Goal: Task Accomplishment & Management: Complete application form

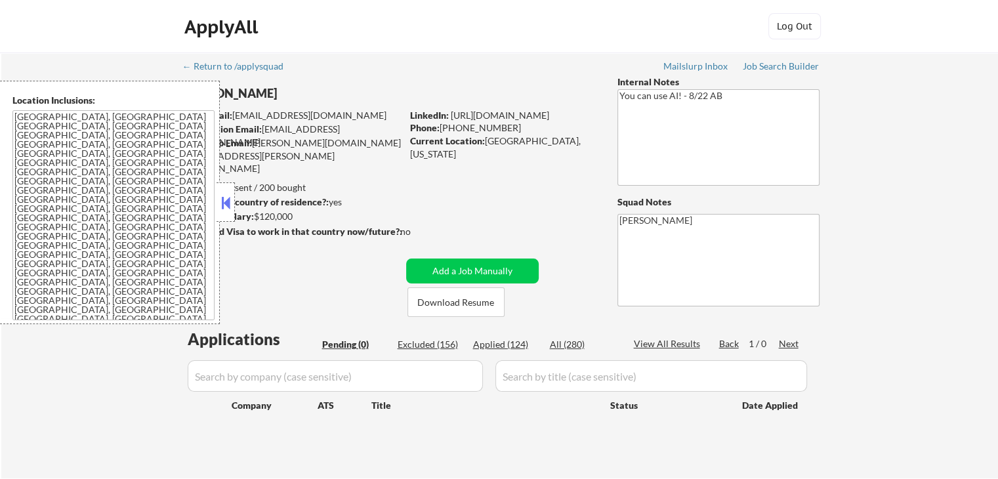
click at [229, 204] on button at bounding box center [225, 203] width 14 height 20
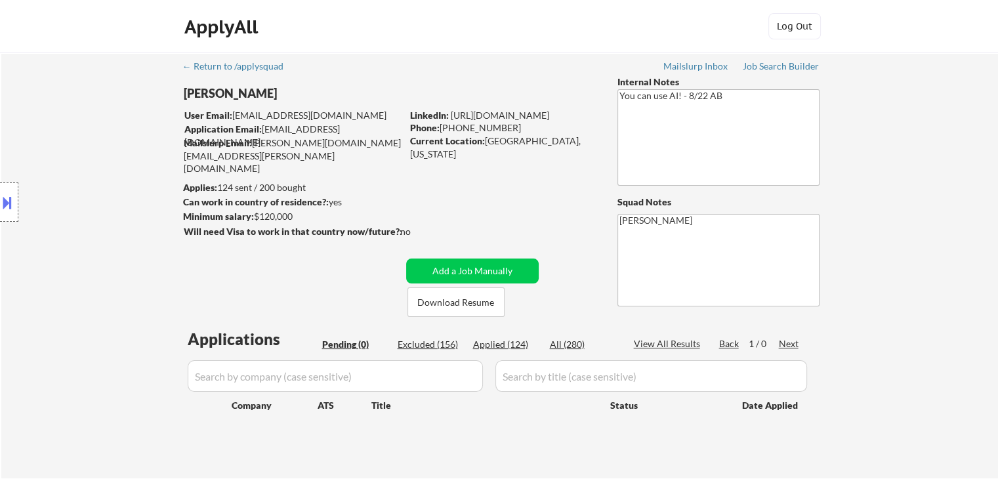
click at [63, 258] on div "Location Inclusions: [GEOGRAPHIC_DATA], [GEOGRAPHIC_DATA] [GEOGRAPHIC_DATA], [G…" at bounding box center [117, 202] width 235 height 243
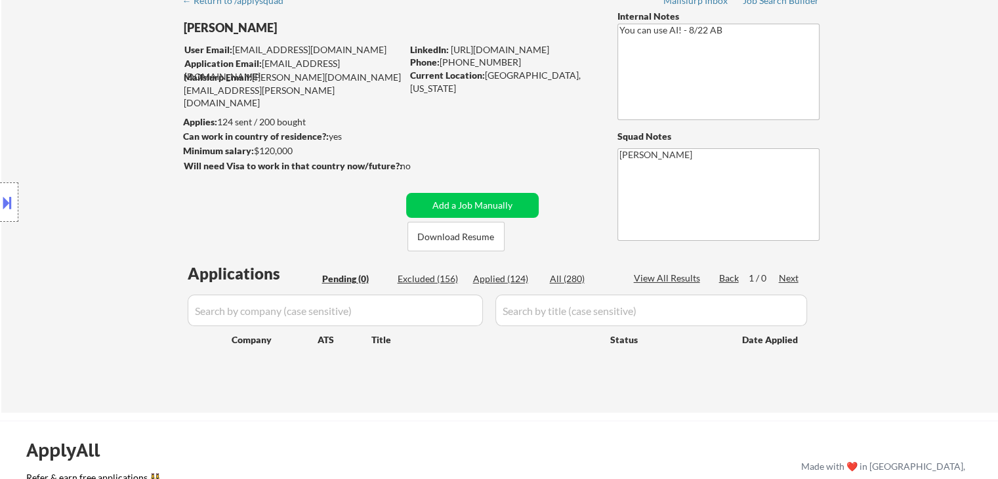
click at [71, 262] on div "Location Inclusions: [GEOGRAPHIC_DATA], [GEOGRAPHIC_DATA] [GEOGRAPHIC_DATA], [G…" at bounding box center [117, 202] width 235 height 243
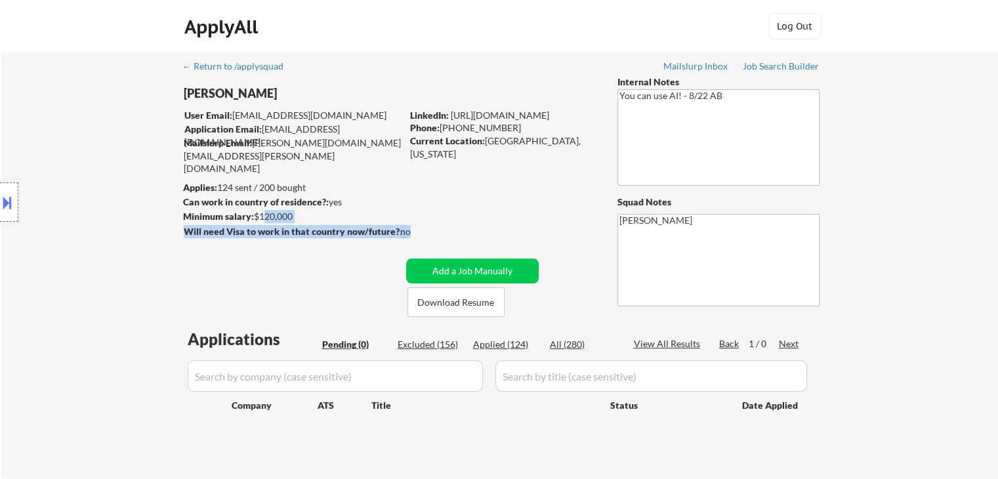
drag, startPoint x: 336, startPoint y: 222, endPoint x: 218, endPoint y: 211, distance: 118.0
click at [257, 213] on div "[PERSON_NAME] User Email: [EMAIL_ADDRESS][DOMAIN_NAME] Application Email: [EMAI…" at bounding box center [397, 195] width 429 height 241
click at [84, 210] on div "Location Inclusions: [GEOGRAPHIC_DATA], [GEOGRAPHIC_DATA] [GEOGRAPHIC_DATA], [G…" at bounding box center [117, 202] width 235 height 243
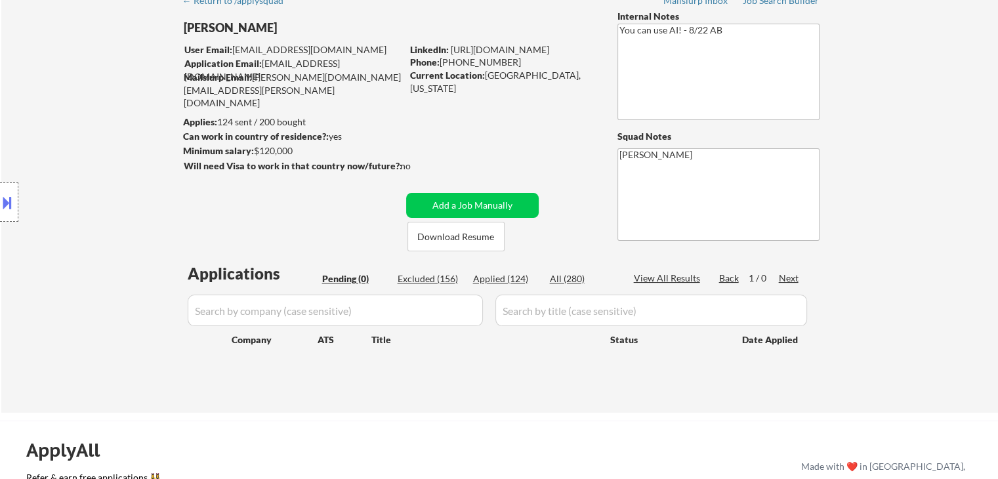
click at [82, 211] on div "Location Inclusions: [GEOGRAPHIC_DATA], [GEOGRAPHIC_DATA] [GEOGRAPHIC_DATA], [G…" at bounding box center [117, 202] width 235 height 243
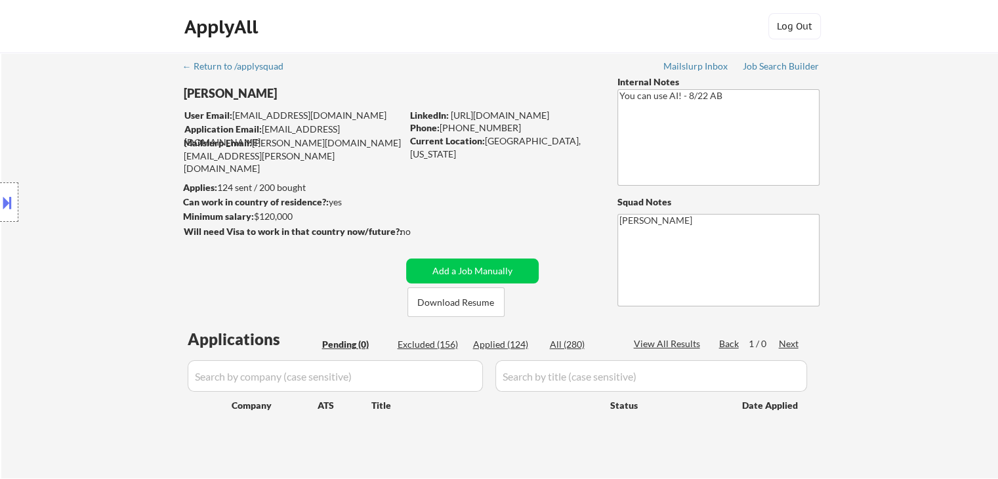
click at [83, 211] on div "Location Inclusions: [GEOGRAPHIC_DATA], [GEOGRAPHIC_DATA] [GEOGRAPHIC_DATA], [G…" at bounding box center [117, 202] width 235 height 243
select select ""pending""
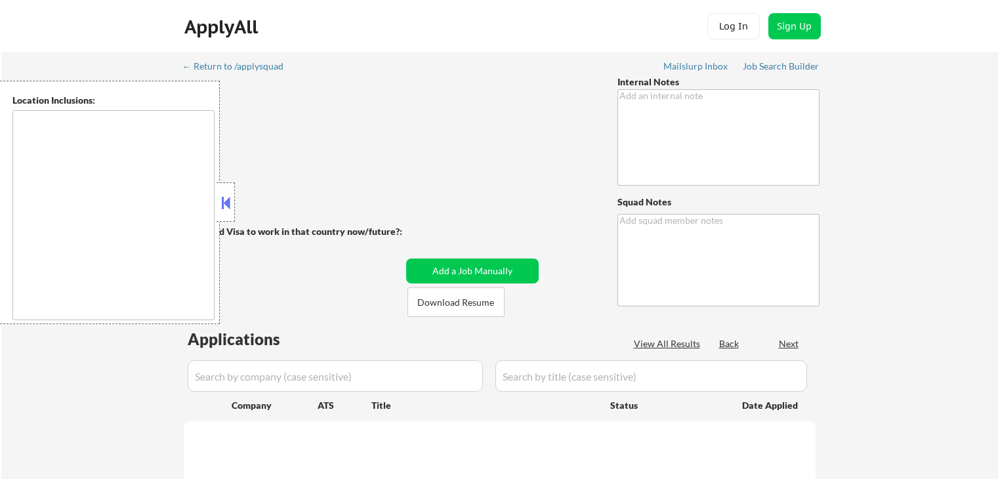
type textarea "You can use AI! - 8/22 AB"
type textarea "[PERSON_NAME]"
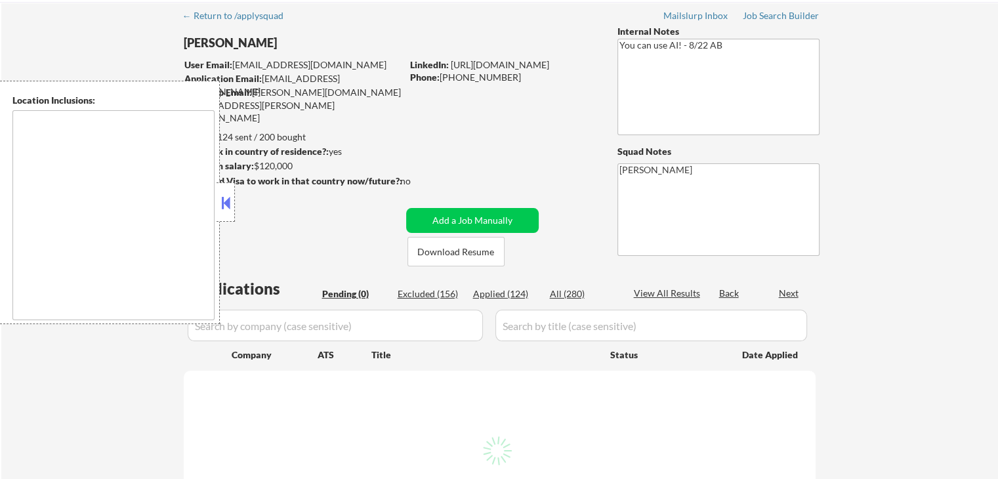
scroll to position [66, 0]
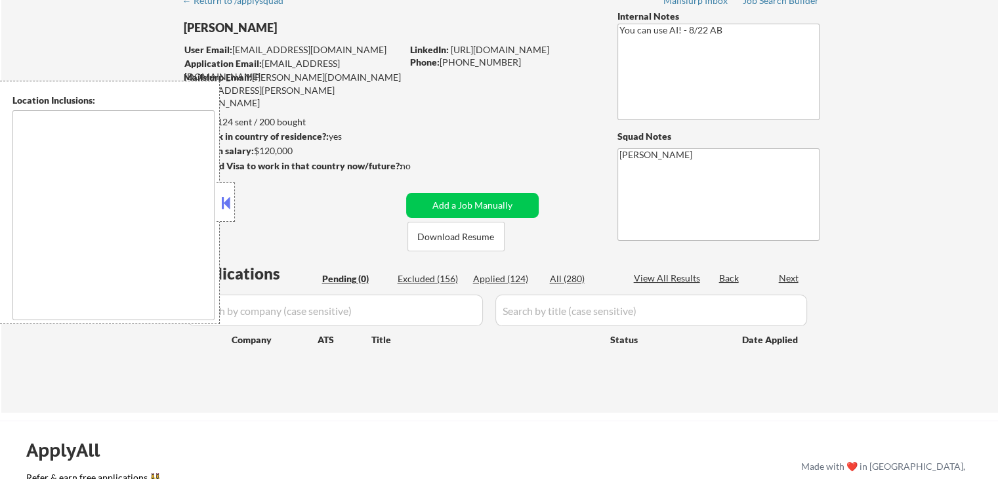
type textarea "[GEOGRAPHIC_DATA], [GEOGRAPHIC_DATA] [GEOGRAPHIC_DATA], [GEOGRAPHIC_DATA] [GEOG…"
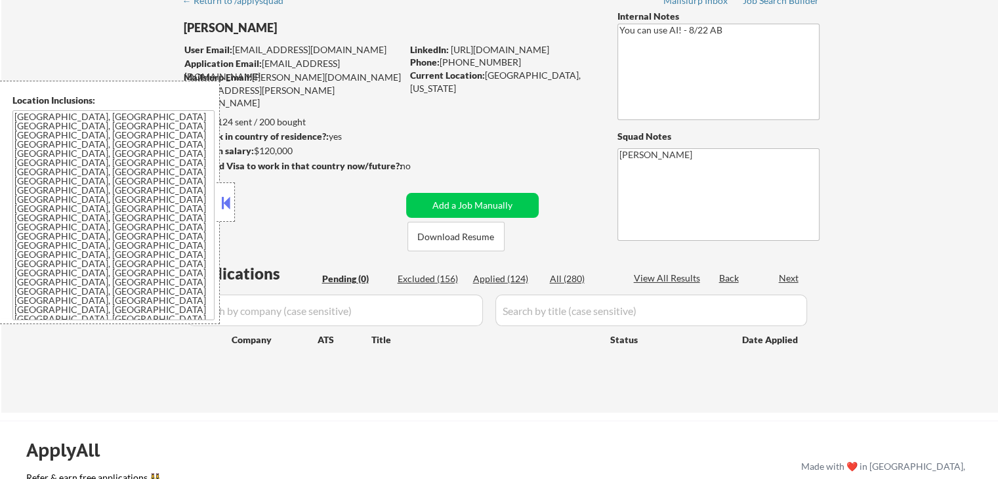
click at [226, 207] on button at bounding box center [225, 203] width 14 height 20
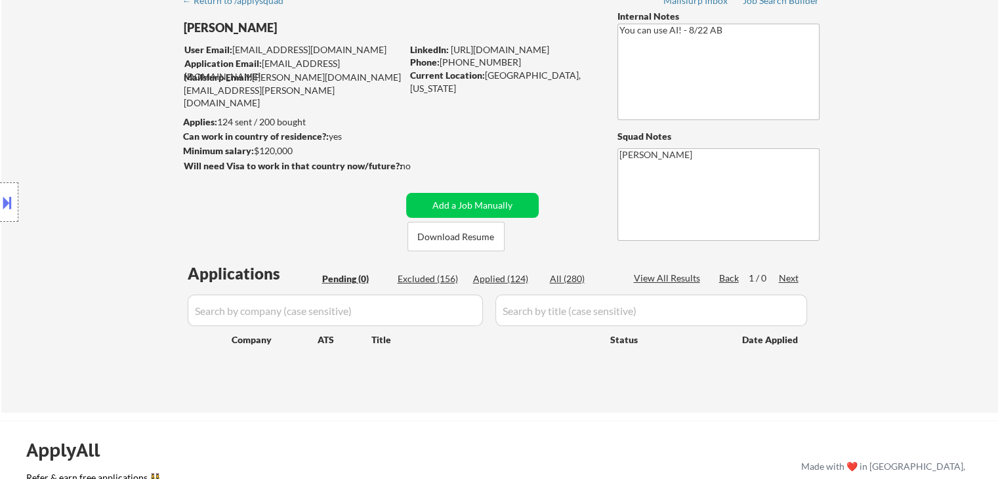
click at [142, 217] on div "Location Inclusions: [GEOGRAPHIC_DATA], [GEOGRAPHIC_DATA] [GEOGRAPHIC_DATA], [G…" at bounding box center [117, 202] width 235 height 243
click at [142, 216] on div "Location Inclusions: [GEOGRAPHIC_DATA], [GEOGRAPHIC_DATA] [GEOGRAPHIC_DATA], [G…" at bounding box center [117, 202] width 235 height 243
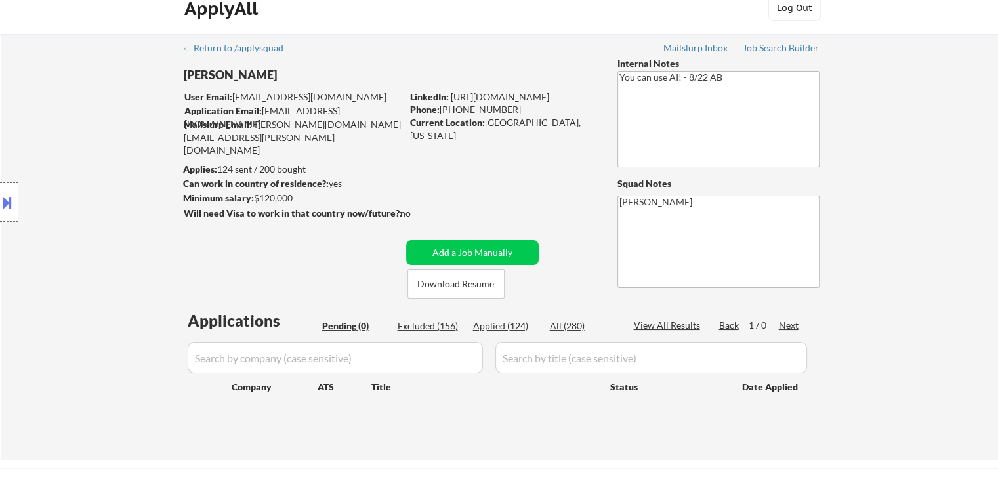
scroll to position [0, 0]
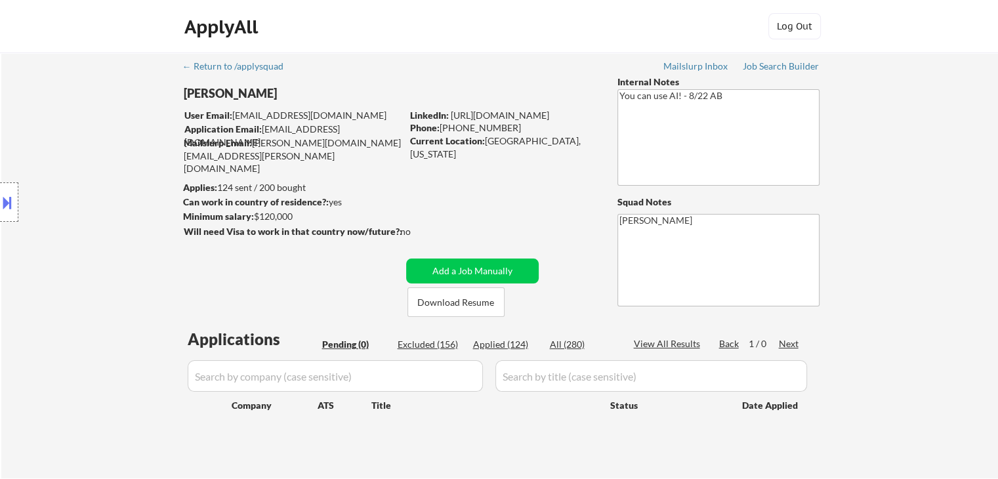
click at [127, 182] on div "Location Inclusions: [GEOGRAPHIC_DATA], [GEOGRAPHIC_DATA] [GEOGRAPHIC_DATA], [G…" at bounding box center [117, 202] width 235 height 243
click at [127, 183] on div "Location Inclusions: [GEOGRAPHIC_DATA], [GEOGRAPHIC_DATA] [GEOGRAPHIC_DATA], [G…" at bounding box center [117, 202] width 235 height 243
click at [127, 185] on div "Location Inclusions: [GEOGRAPHIC_DATA], [GEOGRAPHIC_DATA] [GEOGRAPHIC_DATA], [G…" at bounding box center [117, 202] width 235 height 243
click at [123, 184] on div "Location Inclusions: [GEOGRAPHIC_DATA], [GEOGRAPHIC_DATA] [GEOGRAPHIC_DATA], [G…" at bounding box center [117, 202] width 235 height 243
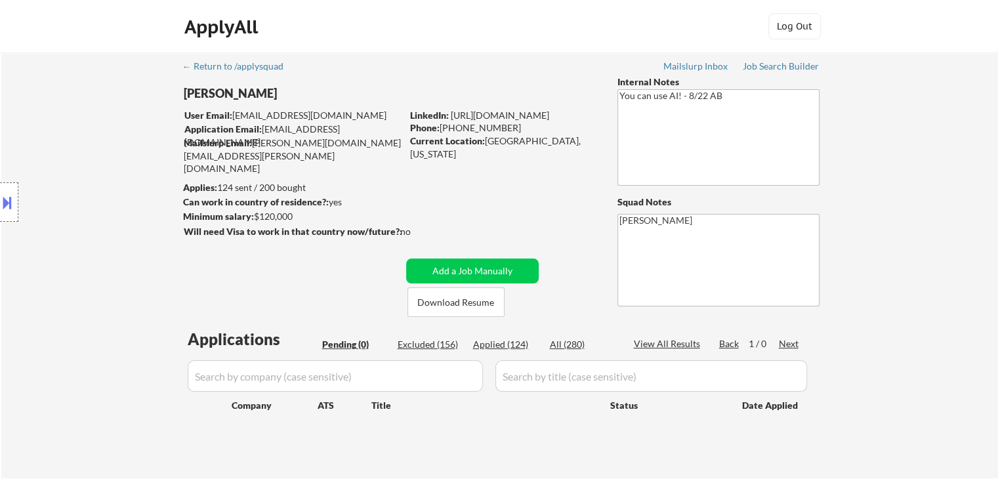
click at [123, 184] on div "Location Inclusions: [GEOGRAPHIC_DATA], [GEOGRAPHIC_DATA] [GEOGRAPHIC_DATA], [G…" at bounding box center [117, 202] width 235 height 243
click at [124, 185] on div "Location Inclusions: [GEOGRAPHIC_DATA], [GEOGRAPHIC_DATA] [GEOGRAPHIC_DATA], [G…" at bounding box center [117, 202] width 235 height 243
click at [125, 185] on div "Location Inclusions: [GEOGRAPHIC_DATA], [GEOGRAPHIC_DATA] [GEOGRAPHIC_DATA], [G…" at bounding box center [117, 202] width 235 height 243
click at [126, 183] on div "Location Inclusions: [GEOGRAPHIC_DATA], [GEOGRAPHIC_DATA] [GEOGRAPHIC_DATA], [G…" at bounding box center [117, 202] width 235 height 243
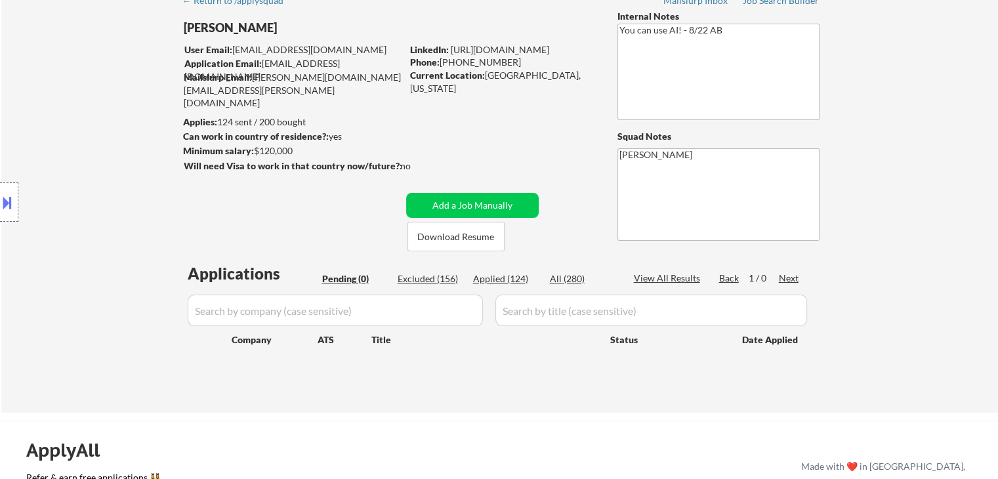
click at [126, 188] on div "Location Inclusions: [GEOGRAPHIC_DATA], [GEOGRAPHIC_DATA] [GEOGRAPHIC_DATA], [G…" at bounding box center [117, 202] width 235 height 243
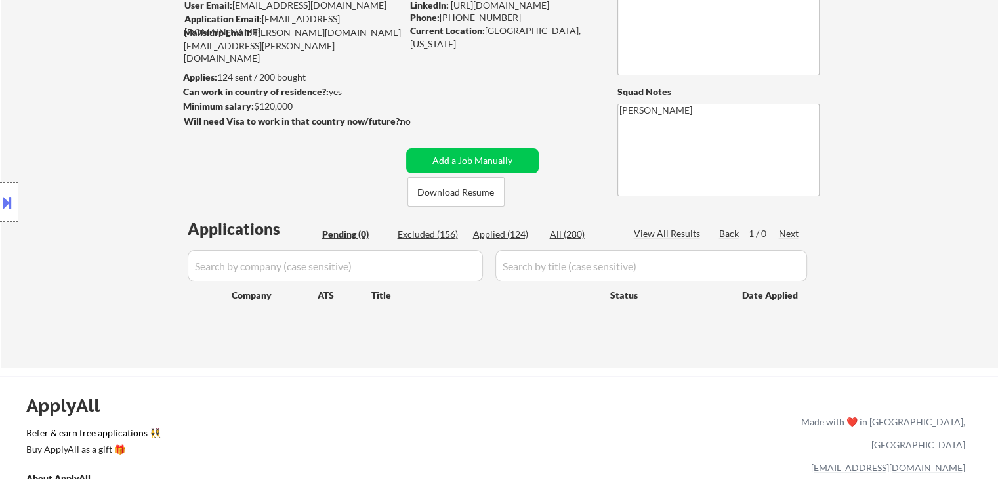
scroll to position [131, 0]
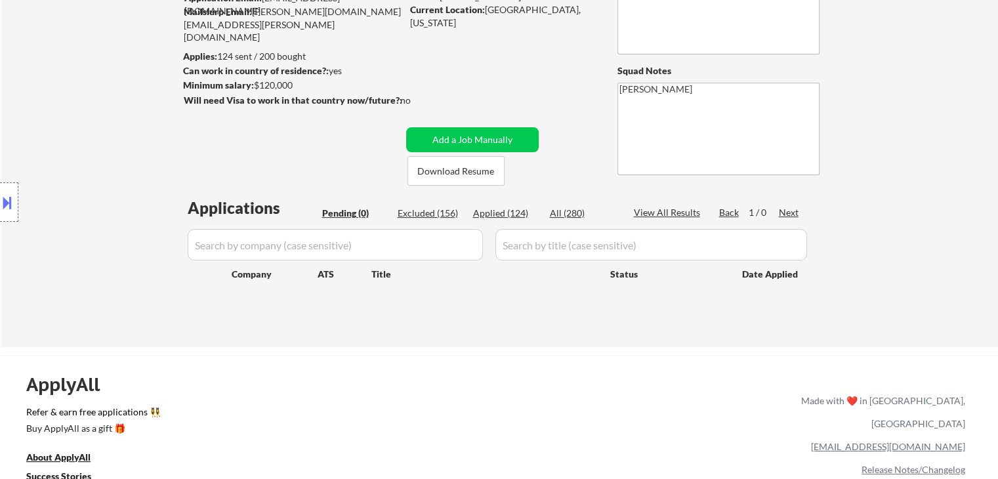
click at [119, 195] on div "Location Inclusions: [GEOGRAPHIC_DATA], [GEOGRAPHIC_DATA] [GEOGRAPHIC_DATA], [G…" at bounding box center [117, 202] width 235 height 243
click at [119, 196] on div "Location Inclusions: [GEOGRAPHIC_DATA], [GEOGRAPHIC_DATA] [GEOGRAPHIC_DATA], [G…" at bounding box center [117, 202] width 235 height 243
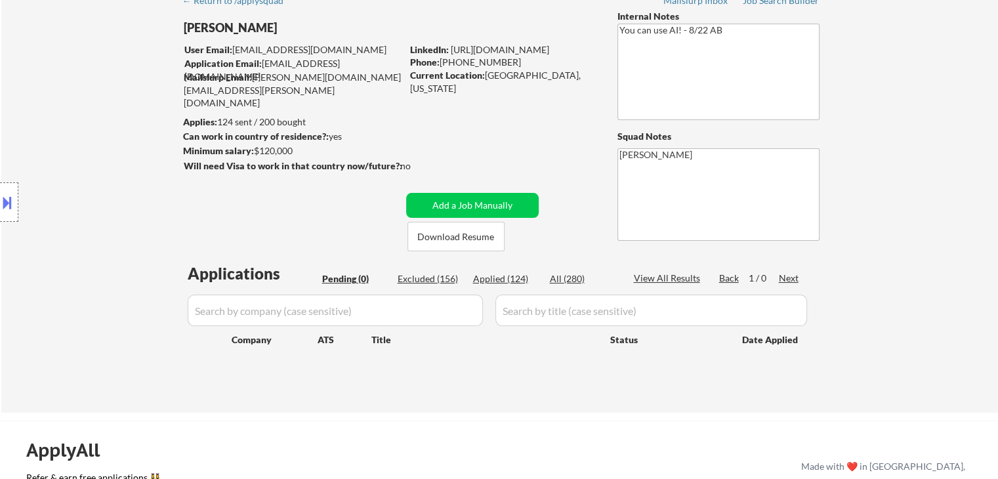
click at [119, 196] on div "Location Inclusions: [GEOGRAPHIC_DATA], [GEOGRAPHIC_DATA] [GEOGRAPHIC_DATA], [G…" at bounding box center [117, 202] width 235 height 243
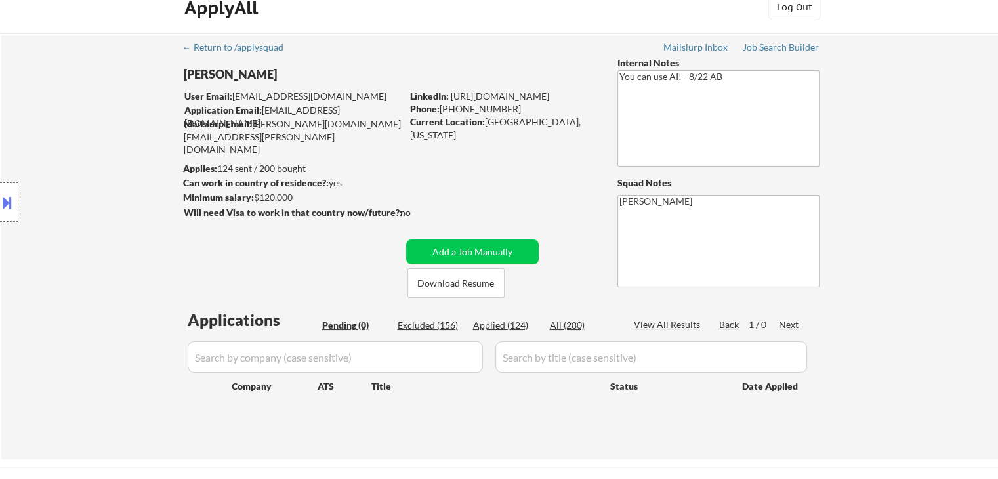
scroll to position [0, 0]
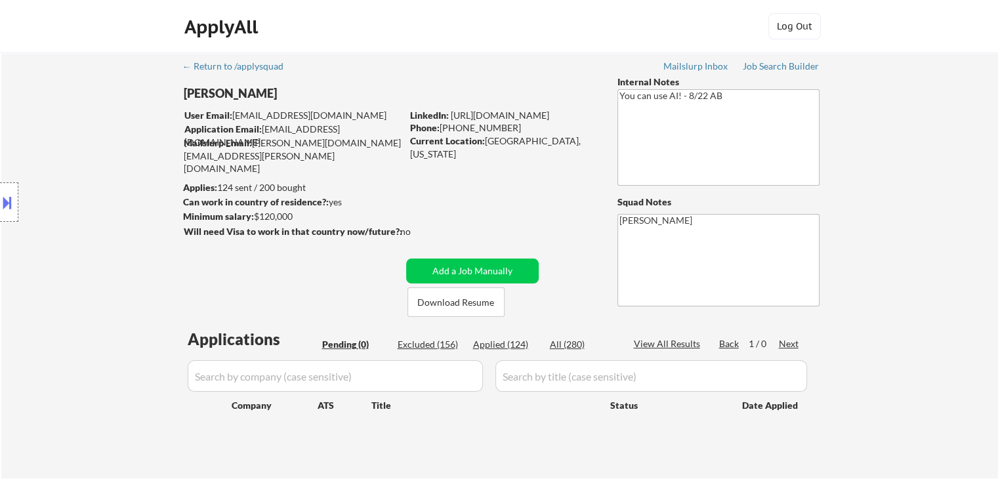
click at [126, 201] on div "Location Inclusions: [GEOGRAPHIC_DATA], [GEOGRAPHIC_DATA] [GEOGRAPHIC_DATA], [G…" at bounding box center [117, 202] width 235 height 243
click at [125, 199] on div "Location Inclusions: [GEOGRAPHIC_DATA], [GEOGRAPHIC_DATA] [GEOGRAPHIC_DATA], [G…" at bounding box center [117, 202] width 235 height 243
drag, startPoint x: 108, startPoint y: 125, endPoint x: 106, endPoint y: 156, distance: 31.6
click at [110, 129] on div "Location Inclusions: [GEOGRAPHIC_DATA], [GEOGRAPHIC_DATA] [GEOGRAPHIC_DATA], [G…" at bounding box center [117, 202] width 235 height 243
click at [52, 199] on div "Location Inclusions: [GEOGRAPHIC_DATA], [GEOGRAPHIC_DATA] [GEOGRAPHIC_DATA], [G…" at bounding box center [117, 202] width 235 height 243
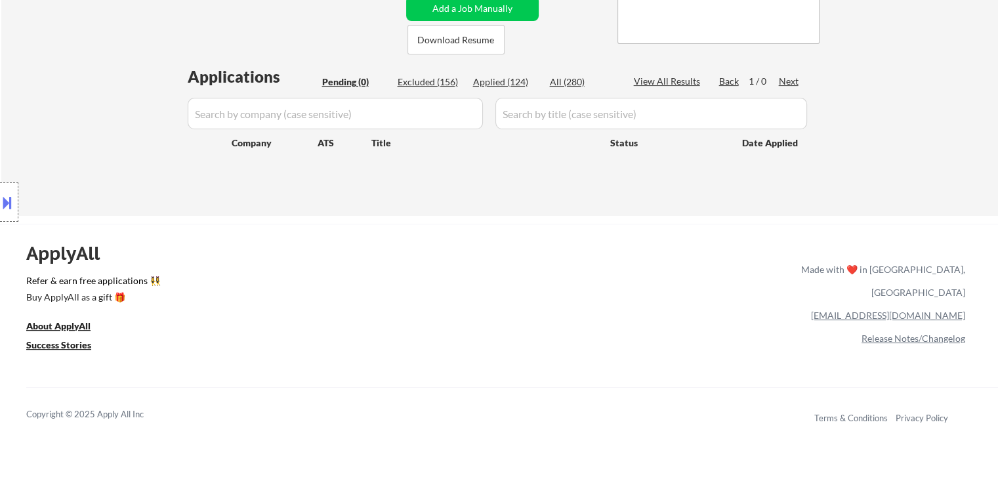
click at [70, 197] on div "Location Inclusions: [GEOGRAPHIC_DATA], [GEOGRAPHIC_DATA] [GEOGRAPHIC_DATA], [G…" at bounding box center [117, 202] width 235 height 243
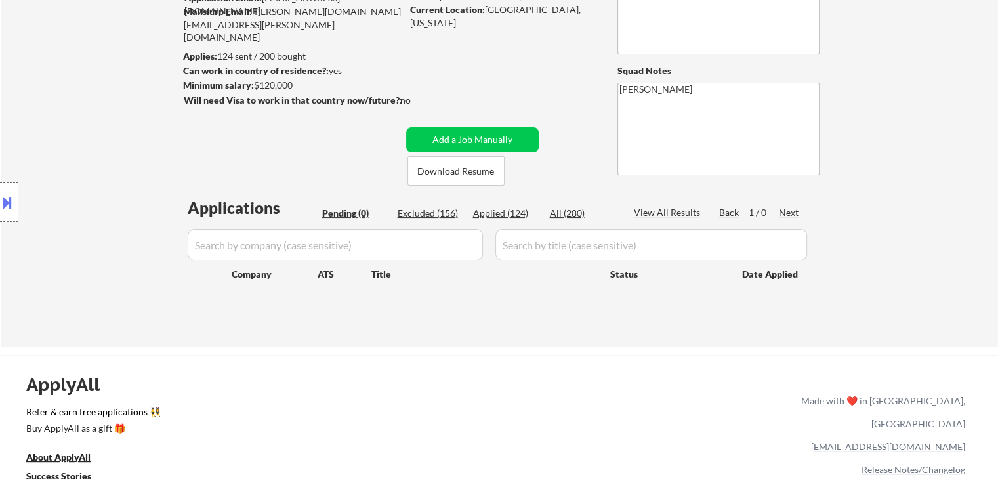
click at [66, 197] on div "Location Inclusions: [GEOGRAPHIC_DATA], [GEOGRAPHIC_DATA] [GEOGRAPHIC_DATA], [G…" at bounding box center [117, 202] width 235 height 243
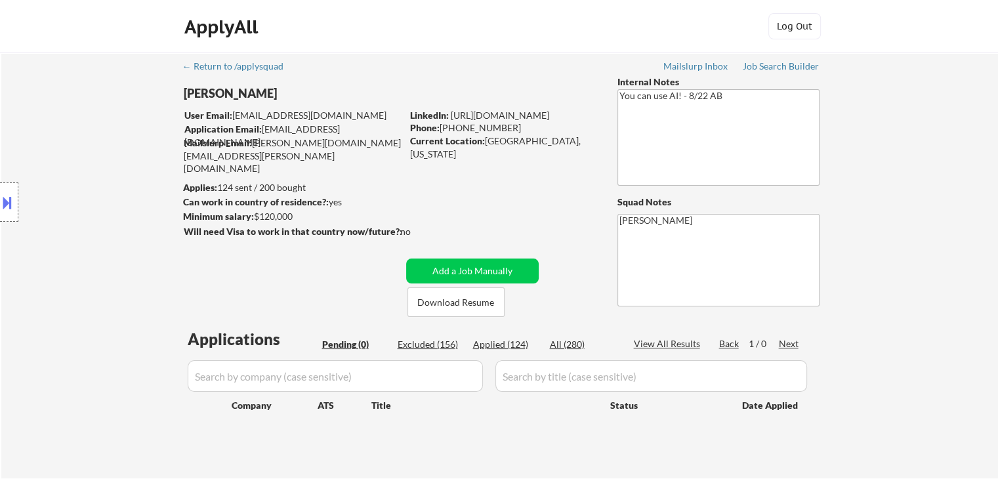
click at [65, 194] on div "Location Inclusions: [GEOGRAPHIC_DATA], [GEOGRAPHIC_DATA] [GEOGRAPHIC_DATA], [G…" at bounding box center [117, 202] width 235 height 243
click at [108, 197] on div "Location Inclusions: [GEOGRAPHIC_DATA], [GEOGRAPHIC_DATA] [GEOGRAPHIC_DATA], [G…" at bounding box center [117, 202] width 235 height 243
click at [108, 199] on div "Location Inclusions: [GEOGRAPHIC_DATA], [GEOGRAPHIC_DATA] [GEOGRAPHIC_DATA], [G…" at bounding box center [117, 202] width 235 height 243
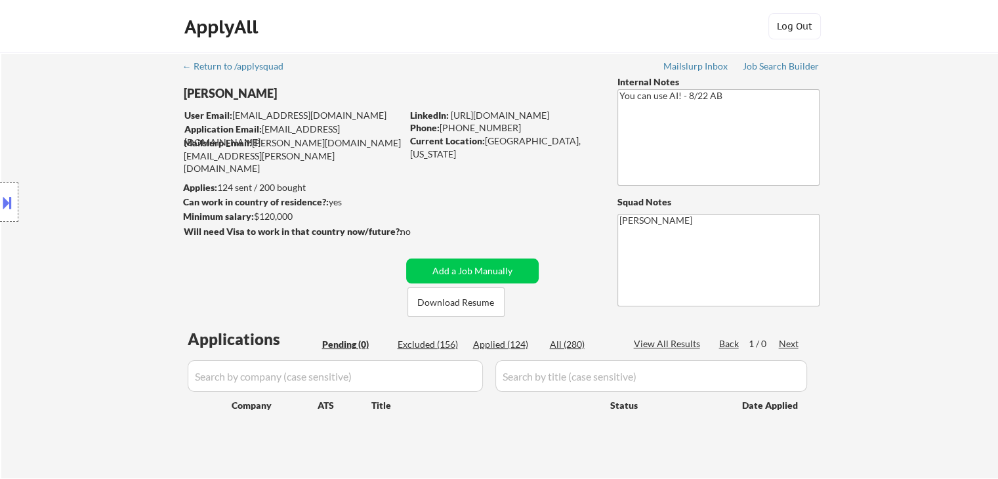
click at [108, 199] on div "Location Inclusions: [GEOGRAPHIC_DATA], [GEOGRAPHIC_DATA] [GEOGRAPHIC_DATA], [G…" at bounding box center [117, 202] width 235 height 243
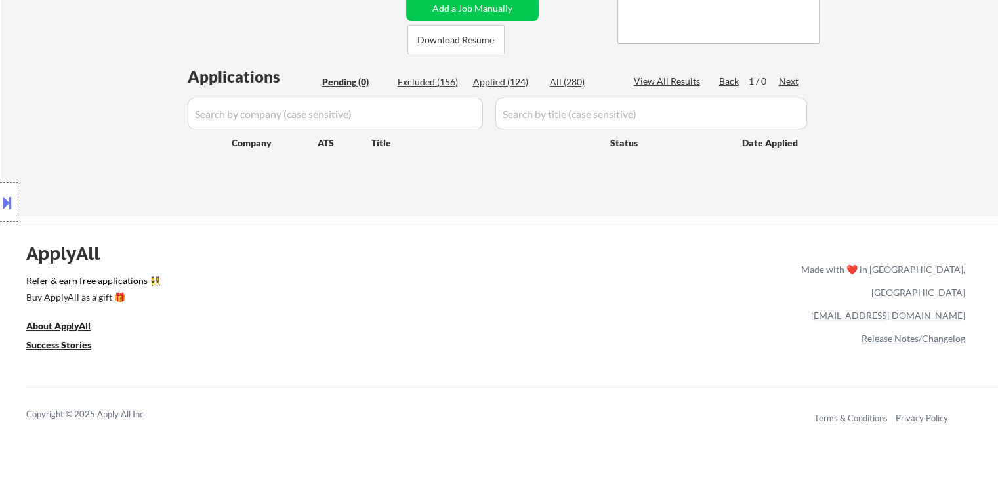
click at [102, 205] on div "Location Inclusions: [GEOGRAPHIC_DATA], [GEOGRAPHIC_DATA] [GEOGRAPHIC_DATA], [G…" at bounding box center [117, 202] width 235 height 243
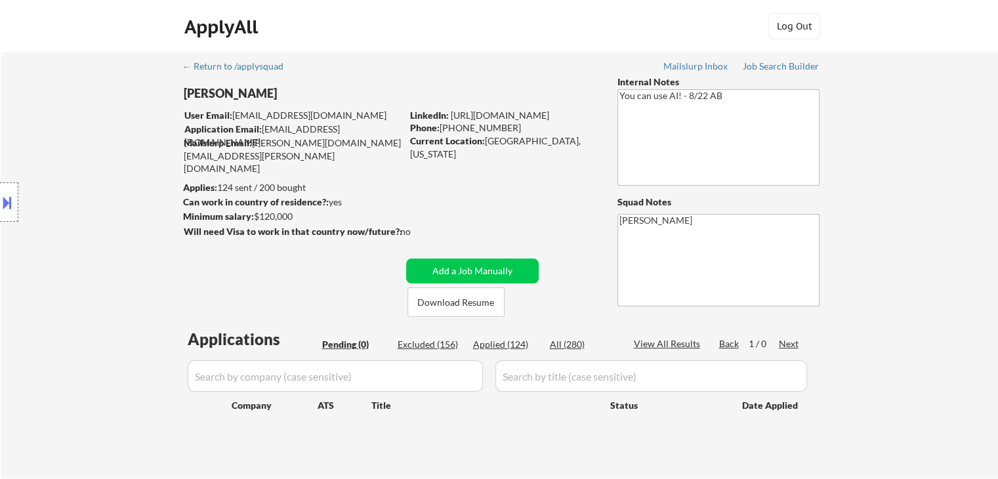
click at [94, 184] on div "Location Inclusions: [GEOGRAPHIC_DATA], [GEOGRAPHIC_DATA] [GEOGRAPHIC_DATA], [G…" at bounding box center [117, 202] width 235 height 243
click at [87, 182] on div "Location Inclusions: [GEOGRAPHIC_DATA], [GEOGRAPHIC_DATA] [GEOGRAPHIC_DATA], [G…" at bounding box center [117, 202] width 235 height 243
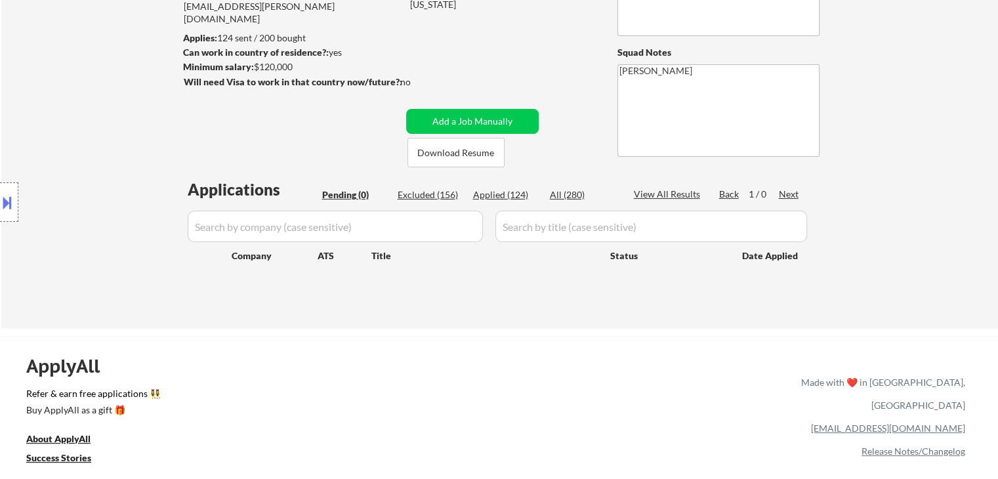
scroll to position [197, 0]
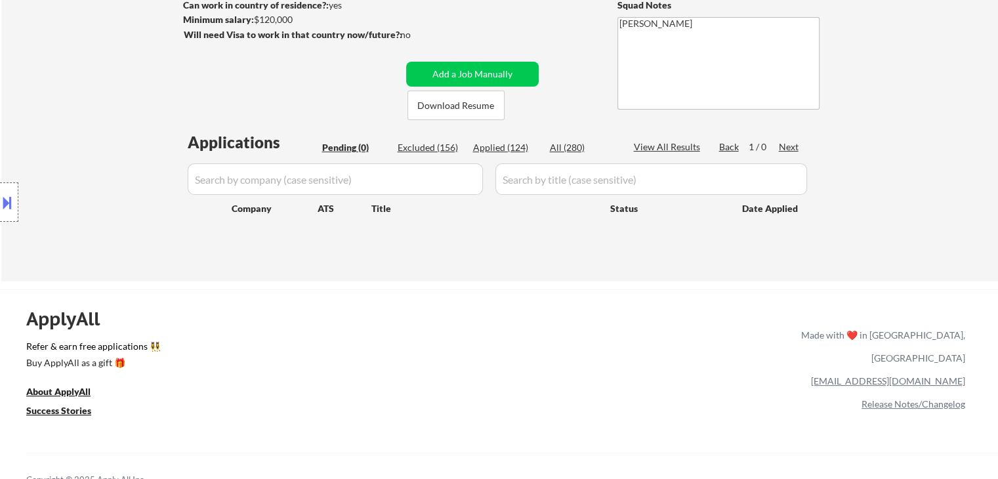
click at [71, 192] on div "Location Inclusions: [GEOGRAPHIC_DATA], [GEOGRAPHIC_DATA] [GEOGRAPHIC_DATA], [G…" at bounding box center [117, 202] width 235 height 243
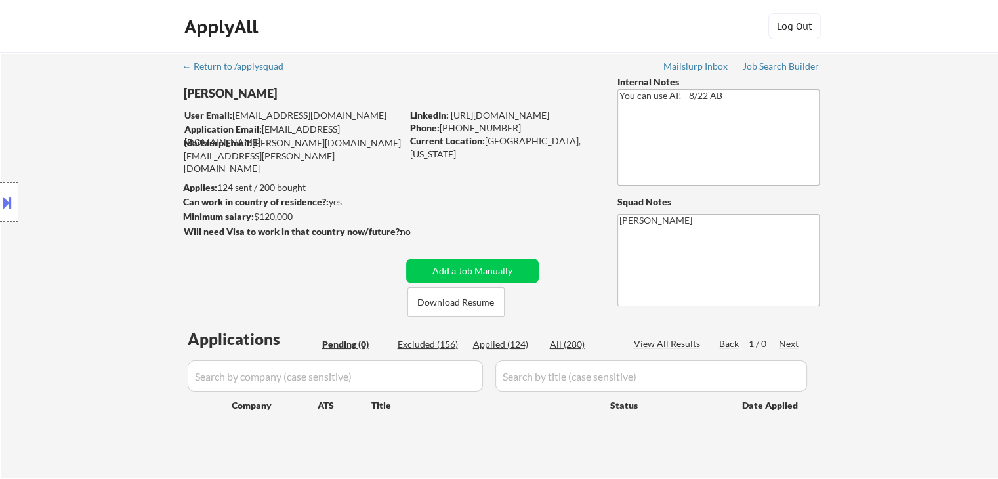
click at [81, 163] on div "Location Inclusions: [GEOGRAPHIC_DATA], [GEOGRAPHIC_DATA] [GEOGRAPHIC_DATA], [G…" at bounding box center [117, 202] width 235 height 243
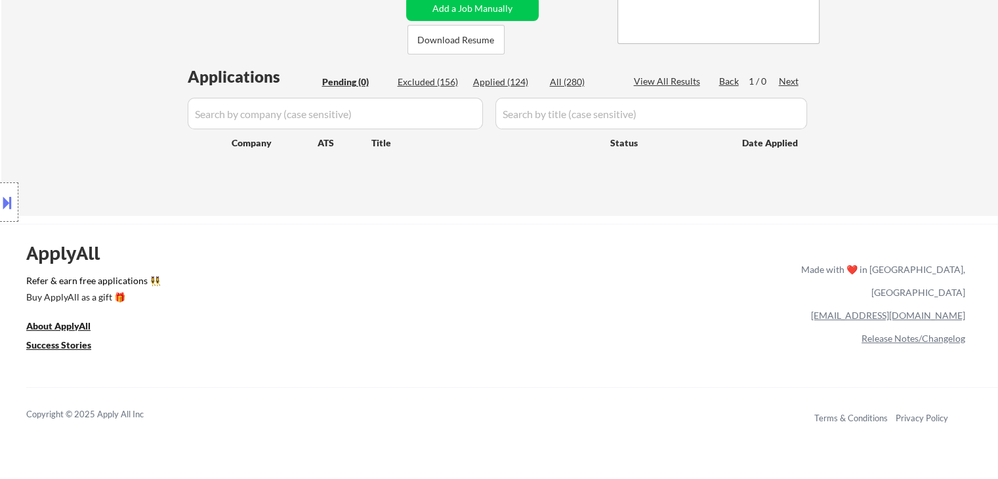
click at [91, 173] on div "Location Inclusions: [GEOGRAPHIC_DATA], [GEOGRAPHIC_DATA] [GEOGRAPHIC_DATA], [G…" at bounding box center [117, 202] width 235 height 243
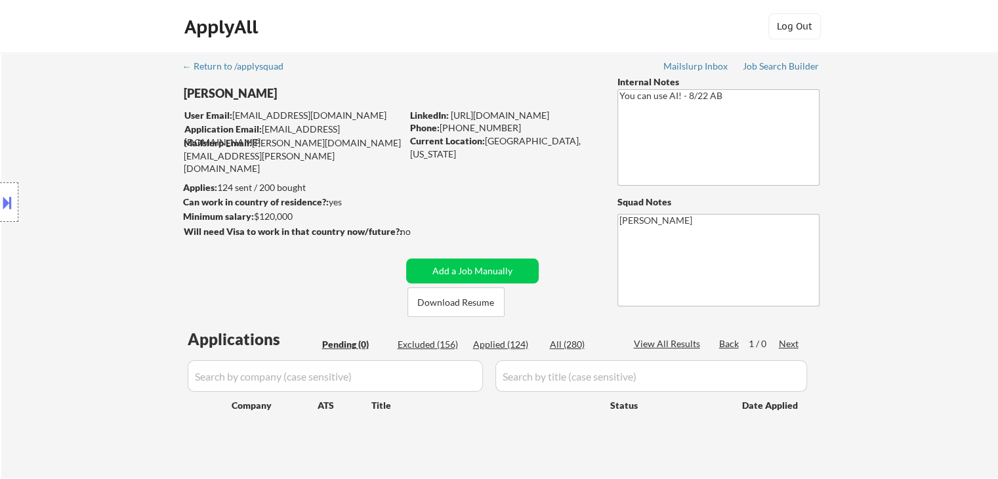
click at [90, 169] on div "Location Inclusions: [GEOGRAPHIC_DATA], [GEOGRAPHIC_DATA] [GEOGRAPHIC_DATA], [G…" at bounding box center [117, 202] width 235 height 243
click at [98, 166] on div "Location Inclusions: [GEOGRAPHIC_DATA], [GEOGRAPHIC_DATA] [GEOGRAPHIC_DATA], [G…" at bounding box center [117, 202] width 235 height 243
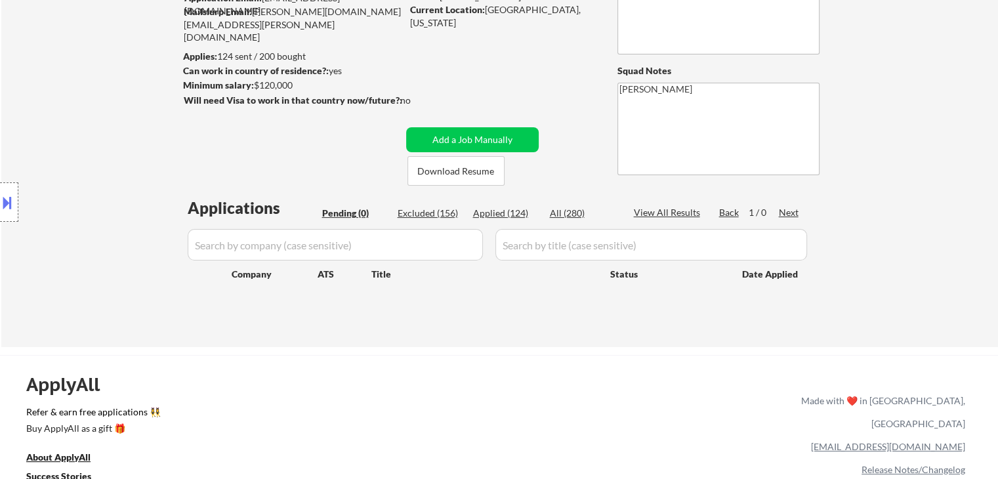
click at [94, 171] on div "Location Inclusions: [GEOGRAPHIC_DATA], [GEOGRAPHIC_DATA] [GEOGRAPHIC_DATA], [G…" at bounding box center [117, 202] width 235 height 243
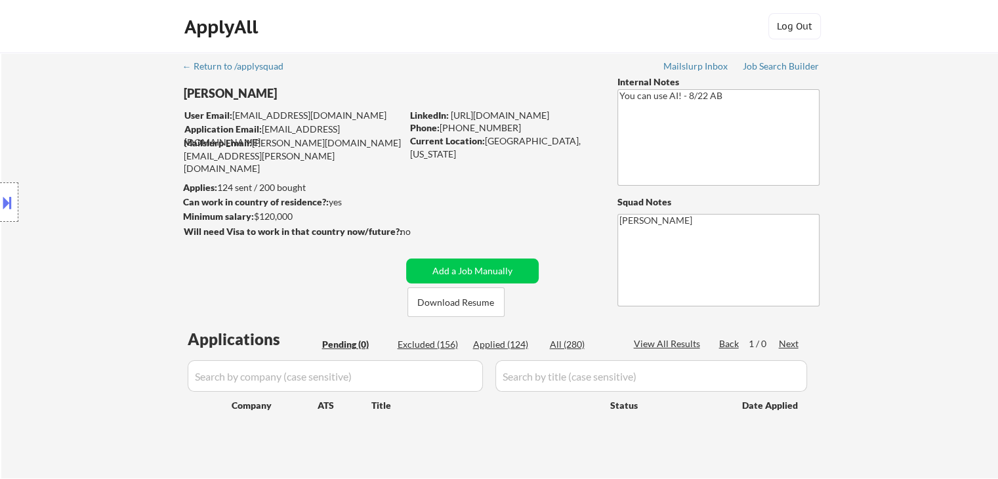
click at [89, 169] on div "Location Inclusions: [GEOGRAPHIC_DATA], [GEOGRAPHIC_DATA] [GEOGRAPHIC_DATA], [G…" at bounding box center [117, 202] width 235 height 243
click at [105, 179] on div "Location Inclusions: [GEOGRAPHIC_DATA], [GEOGRAPHIC_DATA] [GEOGRAPHIC_DATA], [G…" at bounding box center [117, 202] width 235 height 243
click at [105, 175] on div "Location Inclusions: [GEOGRAPHIC_DATA], [GEOGRAPHIC_DATA] [GEOGRAPHIC_DATA], [G…" at bounding box center [117, 202] width 235 height 243
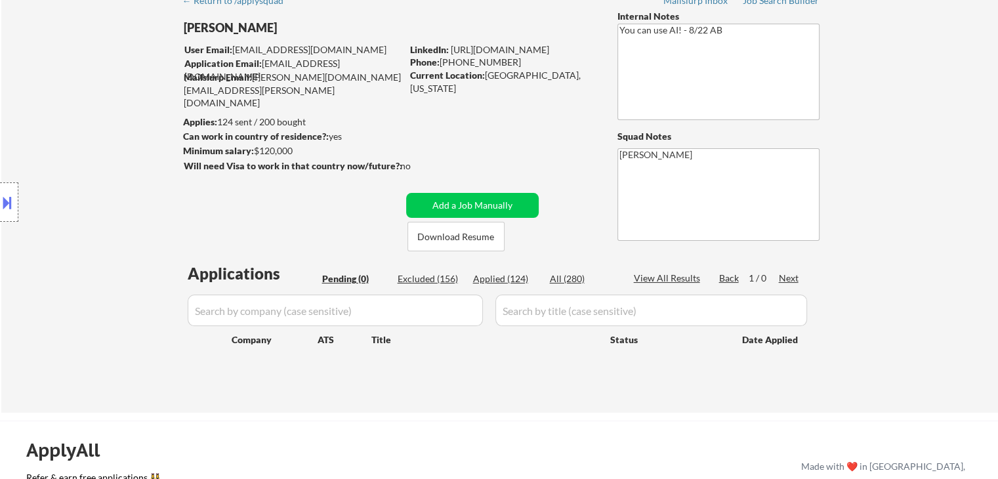
click at [104, 176] on div "Location Inclusions: [GEOGRAPHIC_DATA], [GEOGRAPHIC_DATA] [GEOGRAPHIC_DATA], [G…" at bounding box center [117, 202] width 235 height 243
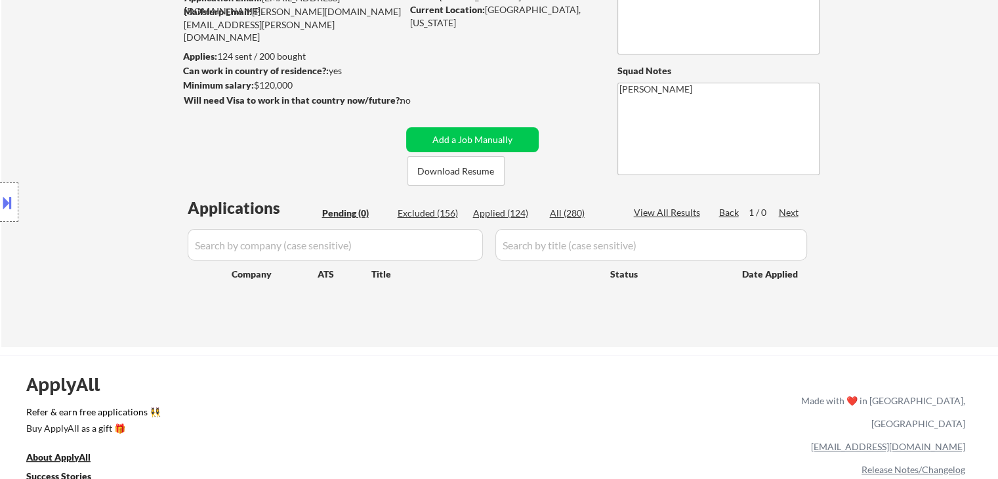
click at [104, 176] on div "Location Inclusions: [GEOGRAPHIC_DATA], [GEOGRAPHIC_DATA] [GEOGRAPHIC_DATA], [G…" at bounding box center [117, 202] width 235 height 243
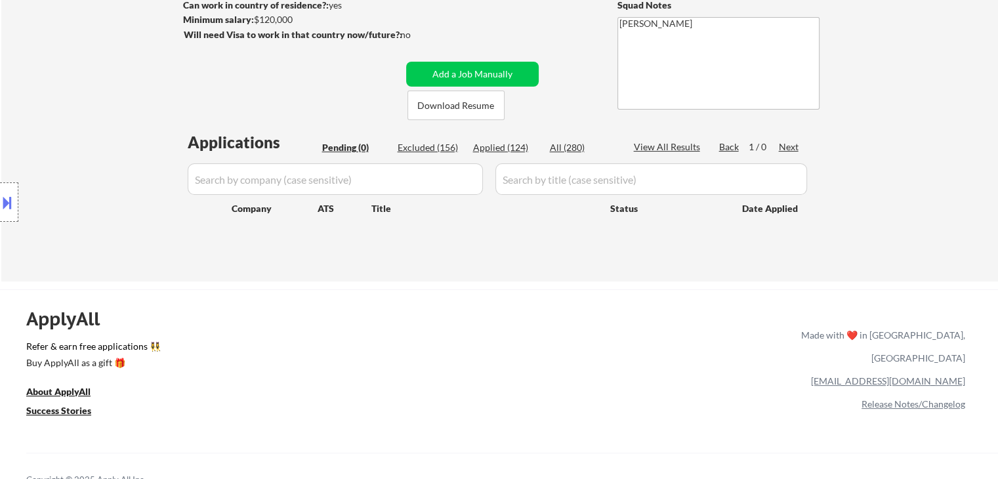
click at [104, 176] on div "Location Inclusions: [GEOGRAPHIC_DATA], [GEOGRAPHIC_DATA] [GEOGRAPHIC_DATA], [G…" at bounding box center [117, 202] width 235 height 243
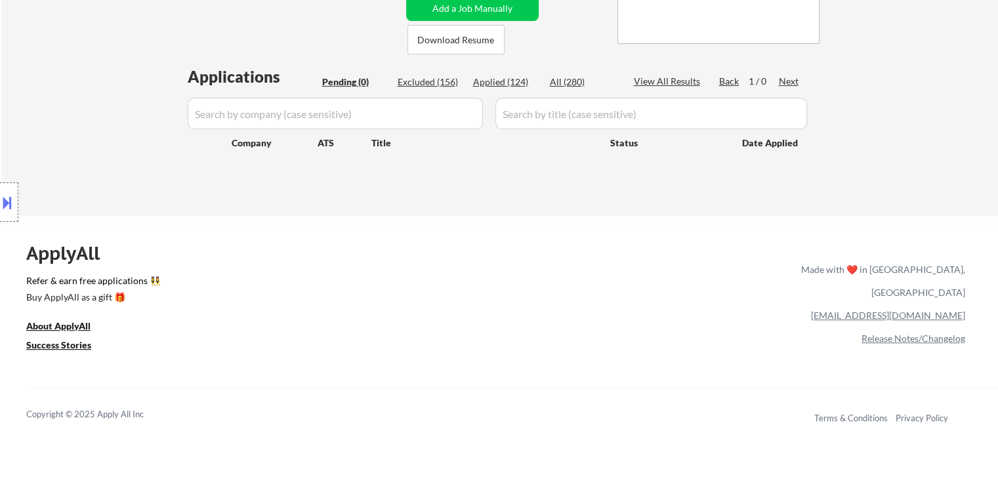
click at [104, 176] on div "Location Inclusions: [GEOGRAPHIC_DATA], [GEOGRAPHIC_DATA] [GEOGRAPHIC_DATA], [G…" at bounding box center [117, 202] width 235 height 243
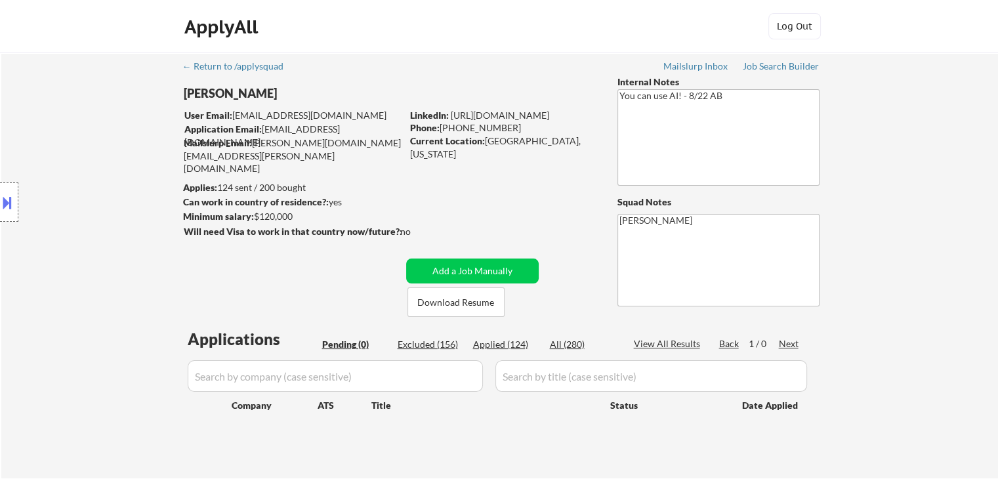
click at [105, 177] on div "Location Inclusions: [GEOGRAPHIC_DATA], [GEOGRAPHIC_DATA] [GEOGRAPHIC_DATA], [G…" at bounding box center [117, 202] width 235 height 243
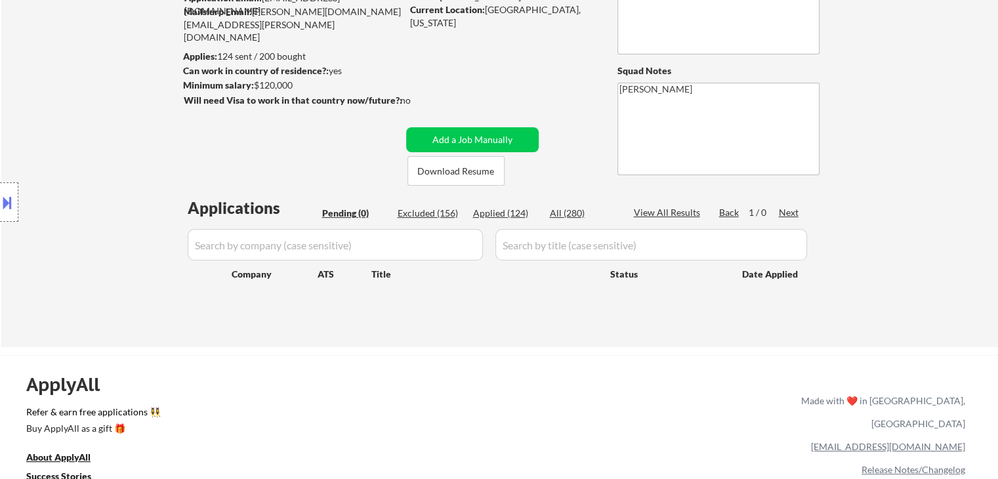
click at [106, 177] on div "Location Inclusions: [GEOGRAPHIC_DATA], [GEOGRAPHIC_DATA] [GEOGRAPHIC_DATA], [G…" at bounding box center [117, 202] width 235 height 243
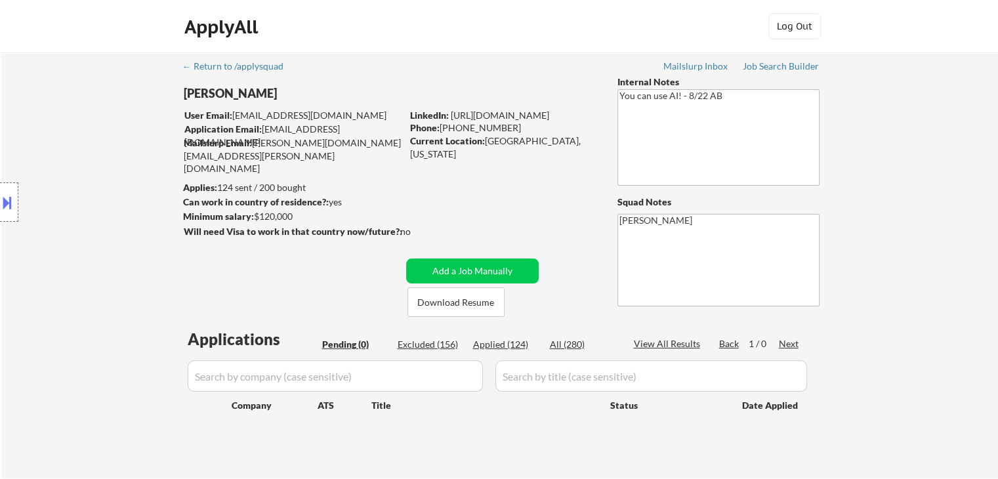
click at [106, 177] on div "Location Inclusions: [GEOGRAPHIC_DATA], [GEOGRAPHIC_DATA] [GEOGRAPHIC_DATA], [G…" at bounding box center [117, 202] width 235 height 243
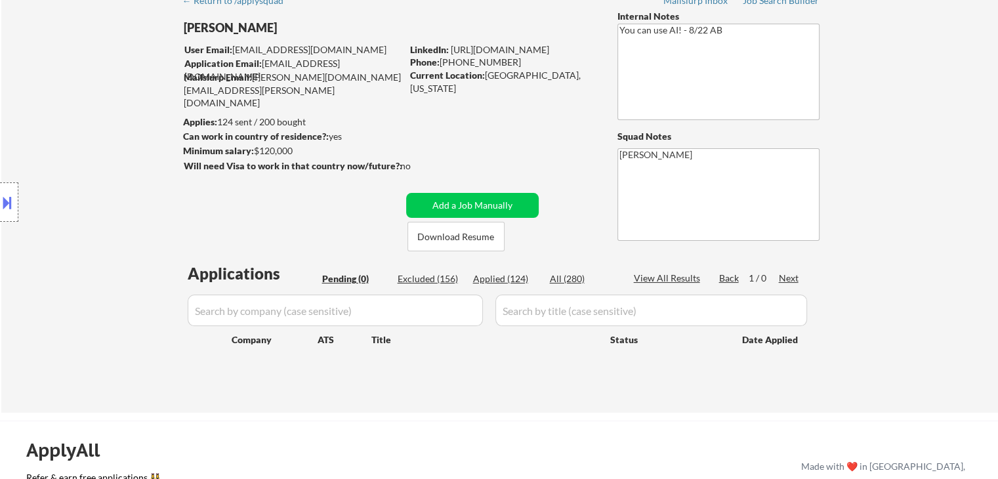
click at [106, 177] on div "Location Inclusions: [GEOGRAPHIC_DATA], [GEOGRAPHIC_DATA] [GEOGRAPHIC_DATA], [G…" at bounding box center [117, 202] width 235 height 243
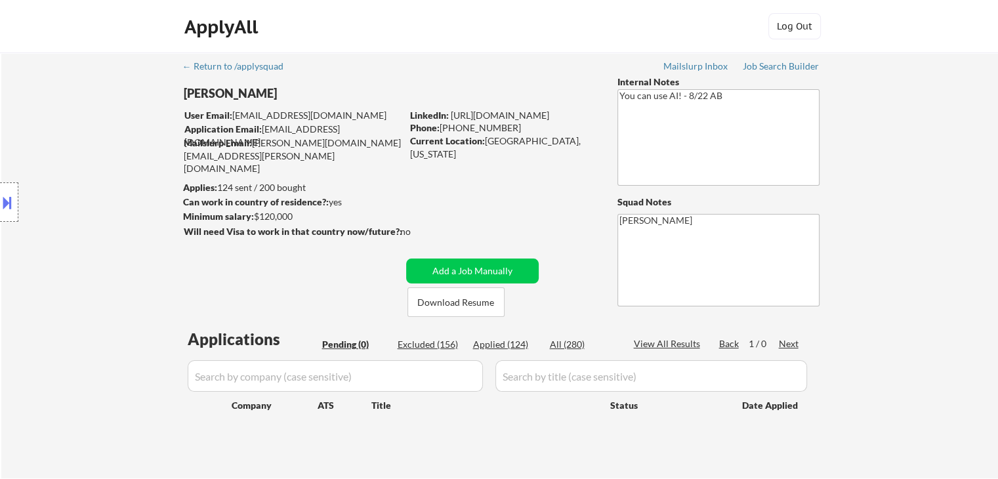
click at [106, 177] on div "Location Inclusions: [GEOGRAPHIC_DATA], [GEOGRAPHIC_DATA] [GEOGRAPHIC_DATA], [G…" at bounding box center [117, 202] width 235 height 243
click at [110, 184] on div "Location Inclusions: [GEOGRAPHIC_DATA], [GEOGRAPHIC_DATA] [GEOGRAPHIC_DATA], [G…" at bounding box center [117, 202] width 235 height 243
click at [105, 179] on div "Location Inclusions: [GEOGRAPHIC_DATA], [GEOGRAPHIC_DATA] [GEOGRAPHIC_DATA], [G…" at bounding box center [117, 202] width 235 height 243
click at [102, 180] on div "Location Inclusions: [GEOGRAPHIC_DATA], [GEOGRAPHIC_DATA] [GEOGRAPHIC_DATA], [G…" at bounding box center [117, 202] width 235 height 243
click at [106, 182] on div "Location Inclusions: [GEOGRAPHIC_DATA], [GEOGRAPHIC_DATA] [GEOGRAPHIC_DATA], [G…" at bounding box center [117, 202] width 235 height 243
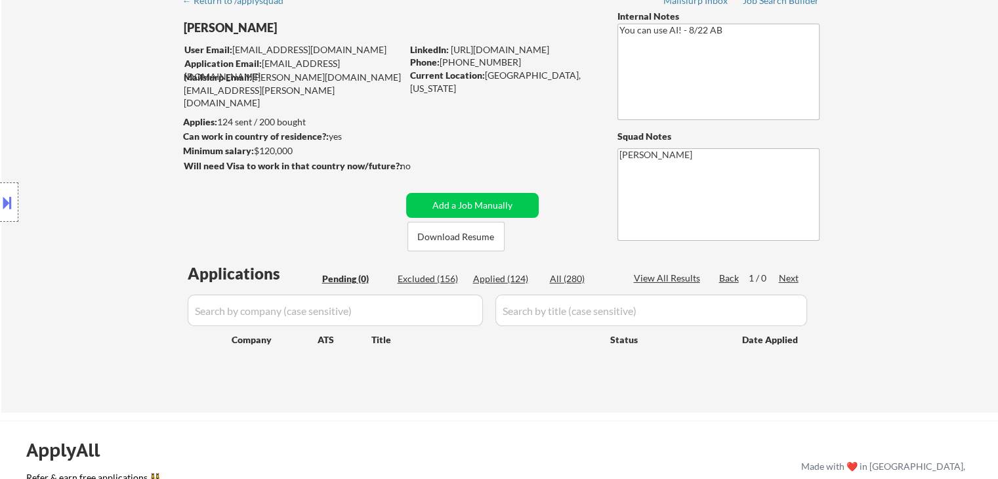
click at [108, 182] on div "Location Inclusions: [GEOGRAPHIC_DATA], [GEOGRAPHIC_DATA] [GEOGRAPHIC_DATA], [G…" at bounding box center [117, 202] width 235 height 243
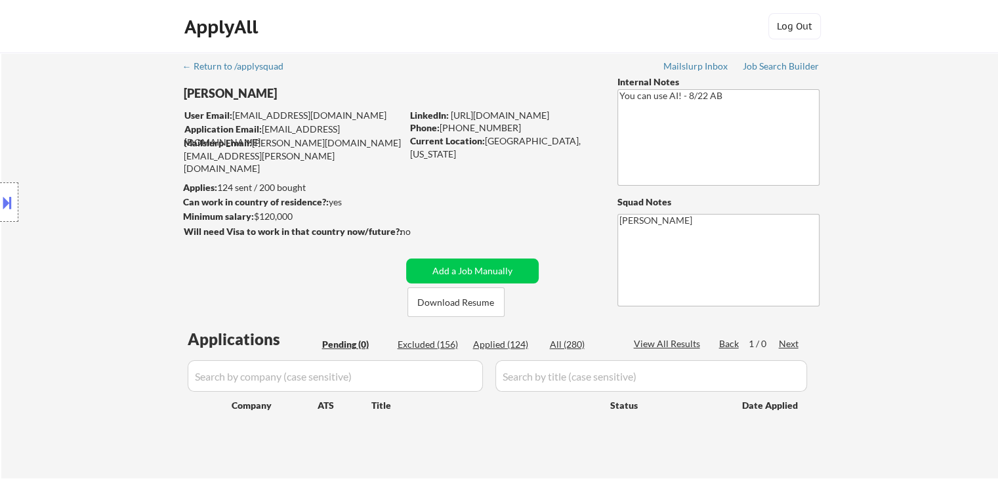
click at [108, 186] on div "Location Inclusions: [GEOGRAPHIC_DATA], [GEOGRAPHIC_DATA] [GEOGRAPHIC_DATA], [G…" at bounding box center [117, 202] width 235 height 243
click at [112, 190] on div "Location Inclusions: [GEOGRAPHIC_DATA], [GEOGRAPHIC_DATA] [GEOGRAPHIC_DATA], [G…" at bounding box center [117, 202] width 235 height 243
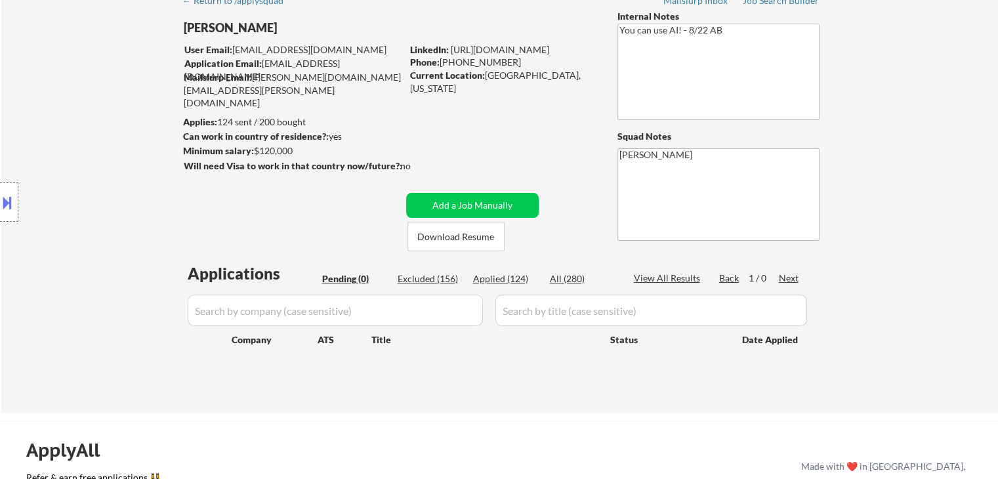
click at [112, 190] on div "Location Inclusions: [GEOGRAPHIC_DATA], [GEOGRAPHIC_DATA] [GEOGRAPHIC_DATA], [G…" at bounding box center [117, 202] width 235 height 243
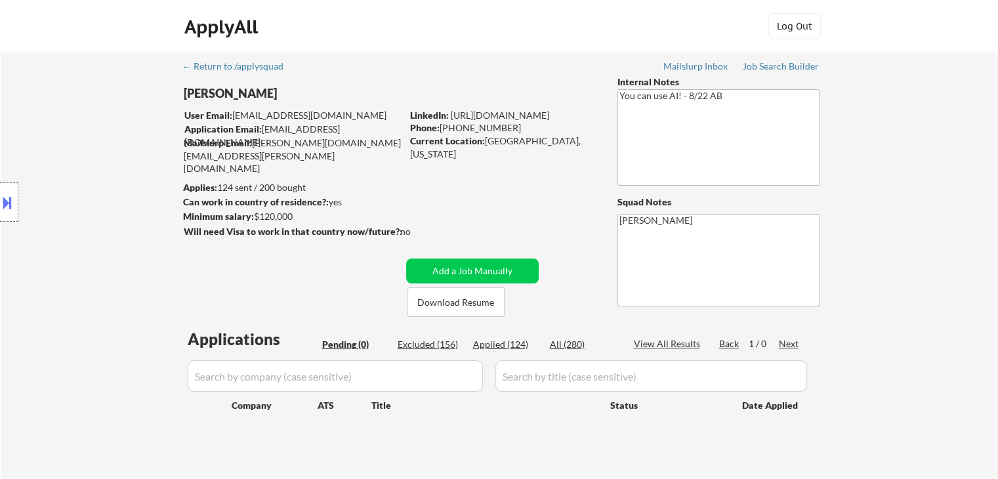
click at [112, 190] on div "Location Inclusions: [GEOGRAPHIC_DATA], [GEOGRAPHIC_DATA] [GEOGRAPHIC_DATA], [G…" at bounding box center [117, 202] width 235 height 243
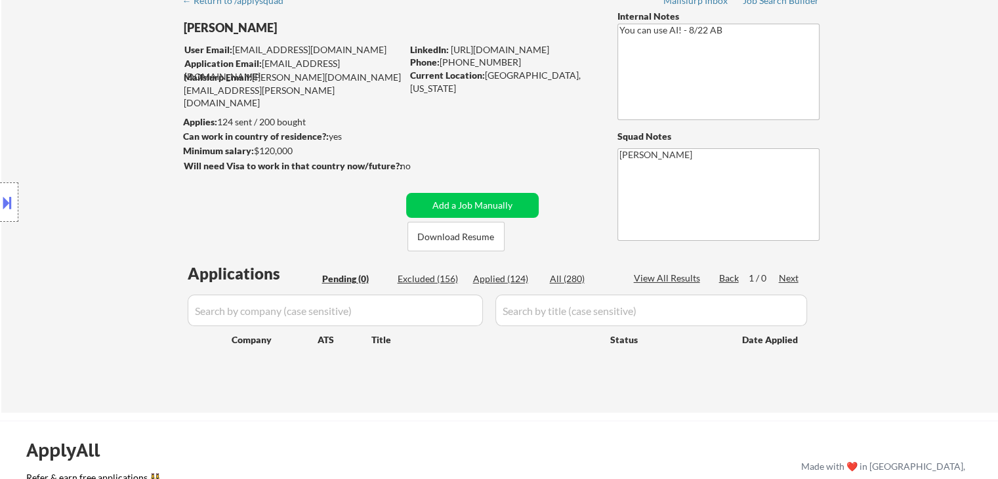
click at [108, 192] on div "Location Inclusions: [GEOGRAPHIC_DATA], [GEOGRAPHIC_DATA] [GEOGRAPHIC_DATA], [G…" at bounding box center [117, 202] width 235 height 243
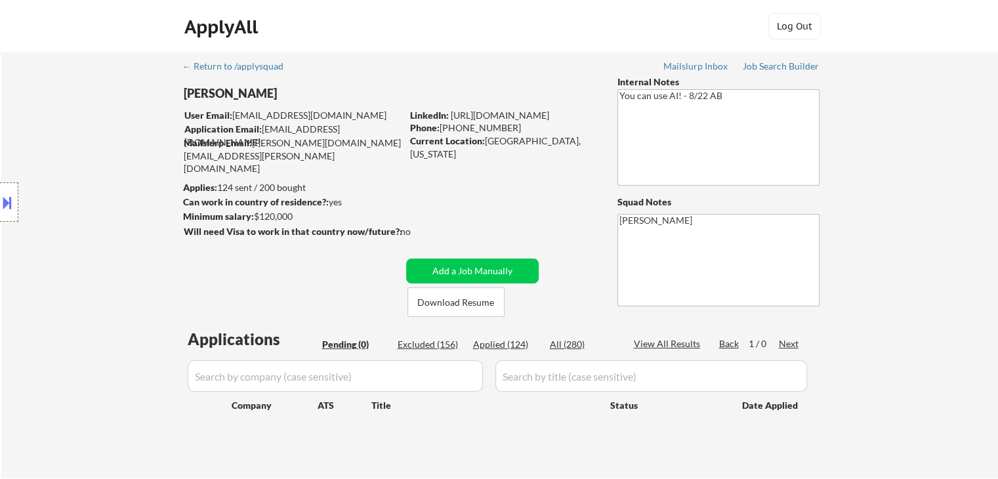
click at [108, 192] on div "Location Inclusions: [GEOGRAPHIC_DATA], [GEOGRAPHIC_DATA] [GEOGRAPHIC_DATA], [G…" at bounding box center [117, 202] width 235 height 243
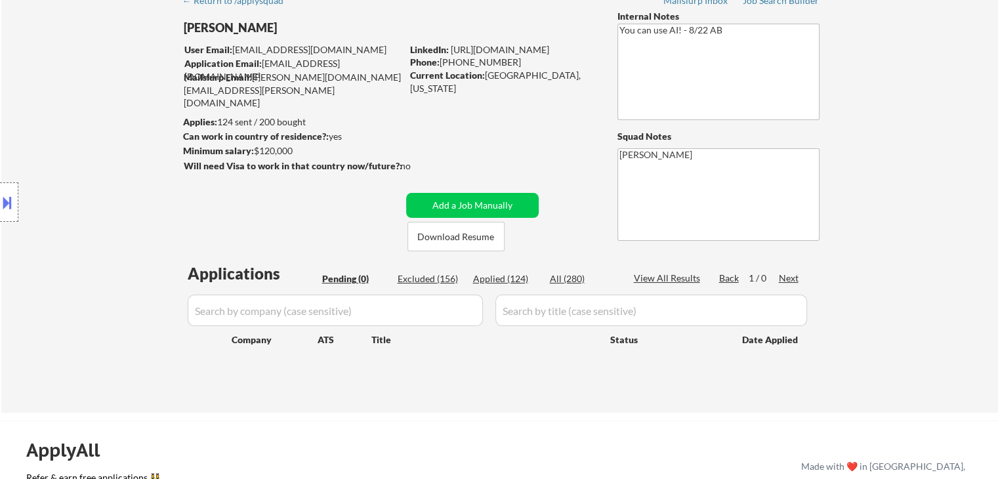
click at [108, 192] on div "Location Inclusions: [GEOGRAPHIC_DATA], [GEOGRAPHIC_DATA] [GEOGRAPHIC_DATA], [G…" at bounding box center [117, 202] width 235 height 243
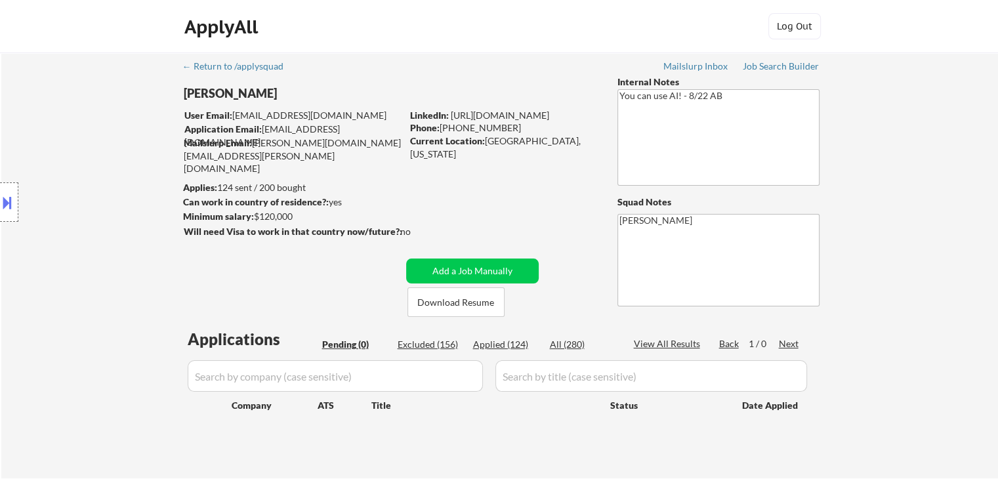
click at [108, 192] on div "Location Inclusions: [GEOGRAPHIC_DATA], [GEOGRAPHIC_DATA] [GEOGRAPHIC_DATA], [G…" at bounding box center [117, 202] width 235 height 243
click at [108, 193] on div "Location Inclusions: [GEOGRAPHIC_DATA], [GEOGRAPHIC_DATA] [GEOGRAPHIC_DATA], [G…" at bounding box center [117, 202] width 235 height 243
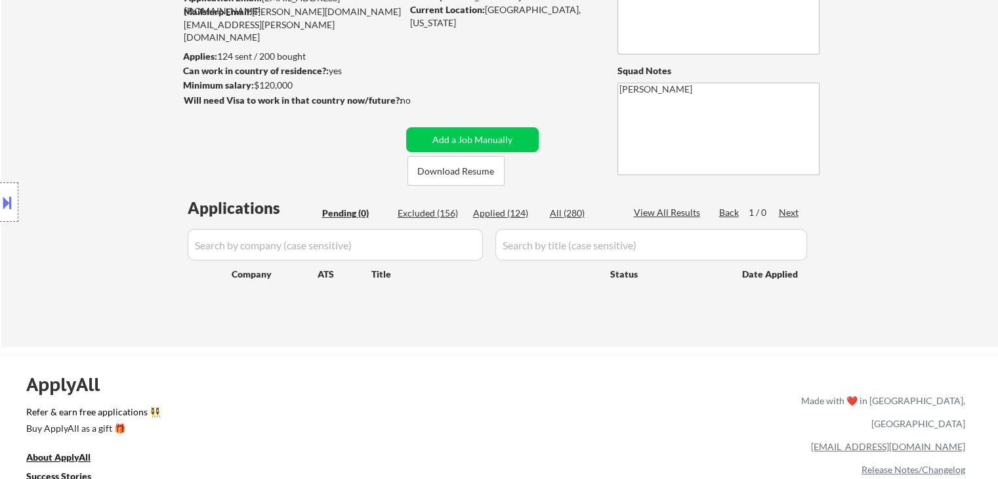
click at [108, 193] on div "Location Inclusions: [GEOGRAPHIC_DATA], [GEOGRAPHIC_DATA] [GEOGRAPHIC_DATA], [G…" at bounding box center [117, 202] width 235 height 243
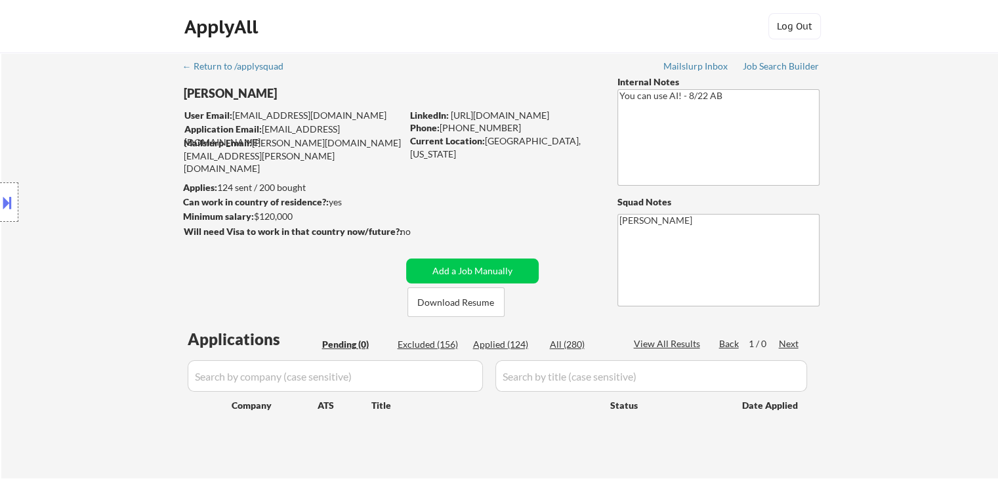
click at [108, 193] on div "Location Inclusions: [GEOGRAPHIC_DATA], [GEOGRAPHIC_DATA] [GEOGRAPHIC_DATA], [G…" at bounding box center [117, 202] width 235 height 243
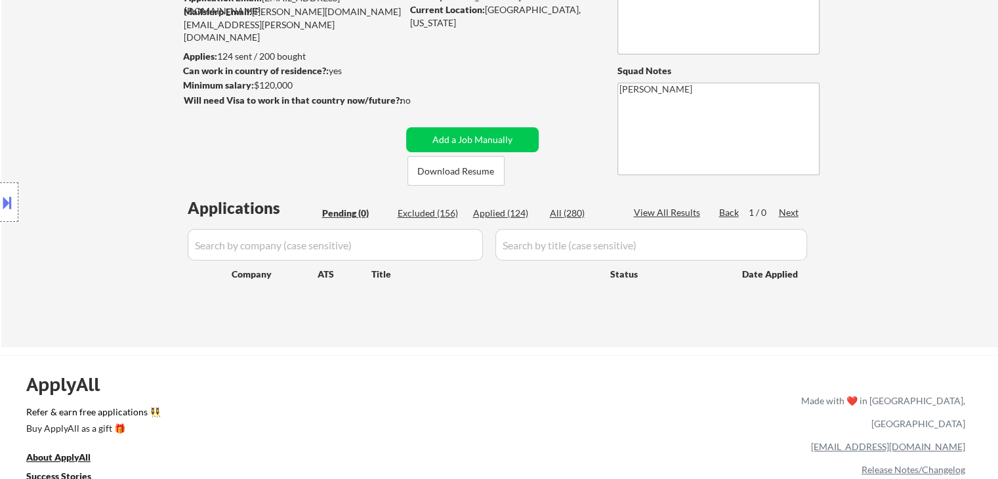
click at [108, 194] on div "Location Inclusions: [GEOGRAPHIC_DATA], [GEOGRAPHIC_DATA] [GEOGRAPHIC_DATA], [G…" at bounding box center [117, 202] width 235 height 243
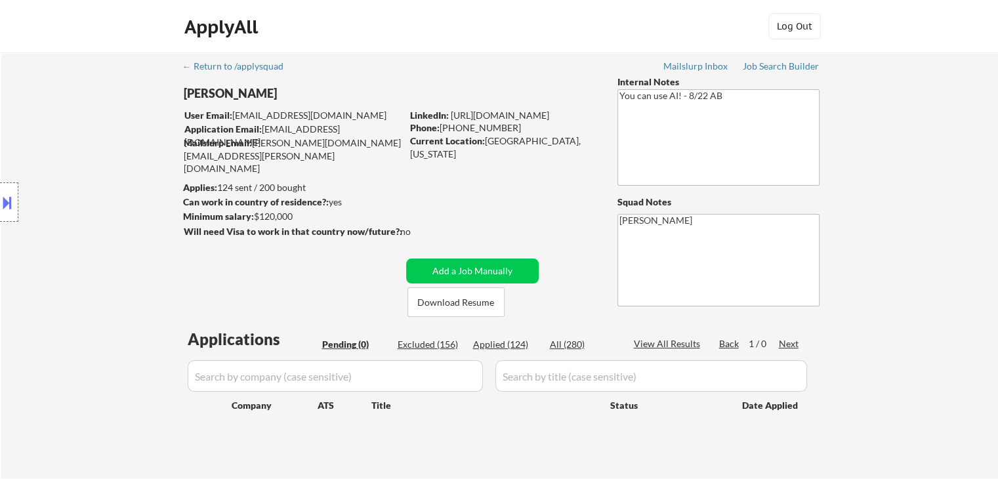
click at [108, 194] on div "Location Inclusions: [GEOGRAPHIC_DATA], [GEOGRAPHIC_DATA] [GEOGRAPHIC_DATA], [G…" at bounding box center [117, 202] width 235 height 243
click at [121, 170] on div "Location Inclusions: [GEOGRAPHIC_DATA], [GEOGRAPHIC_DATA] [GEOGRAPHIC_DATA], [G…" at bounding box center [117, 202] width 235 height 243
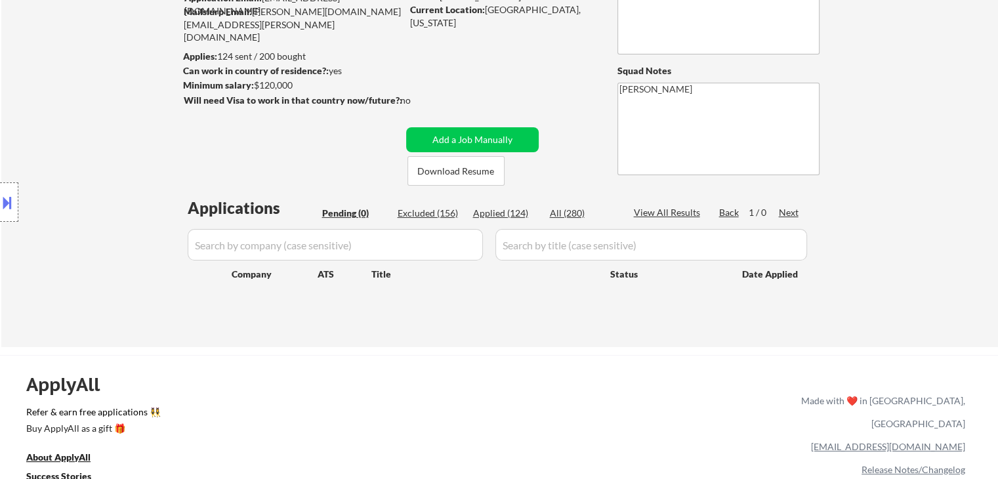
click at [118, 170] on div "Location Inclusions: [GEOGRAPHIC_DATA], [GEOGRAPHIC_DATA] [GEOGRAPHIC_DATA], [G…" at bounding box center [117, 202] width 235 height 243
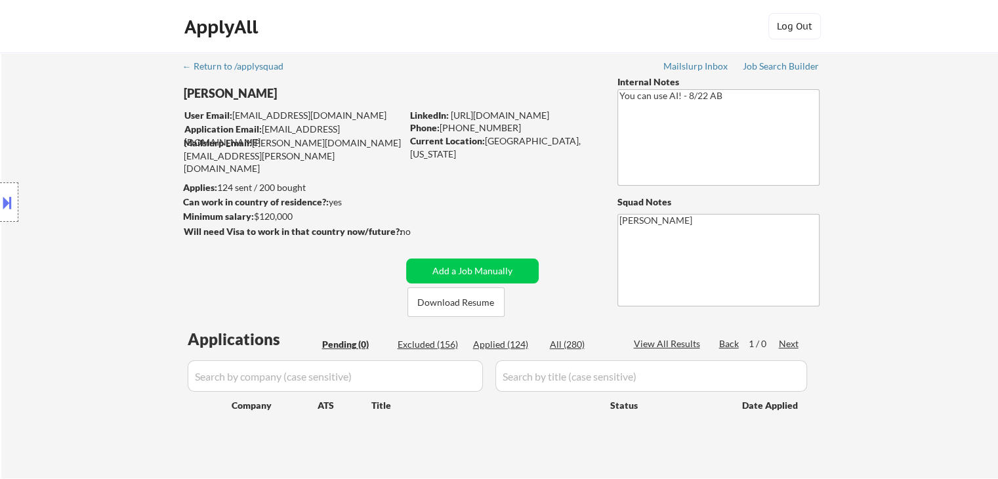
click at [117, 170] on div "Location Inclusions: [GEOGRAPHIC_DATA], [GEOGRAPHIC_DATA] [GEOGRAPHIC_DATA], [G…" at bounding box center [117, 202] width 235 height 243
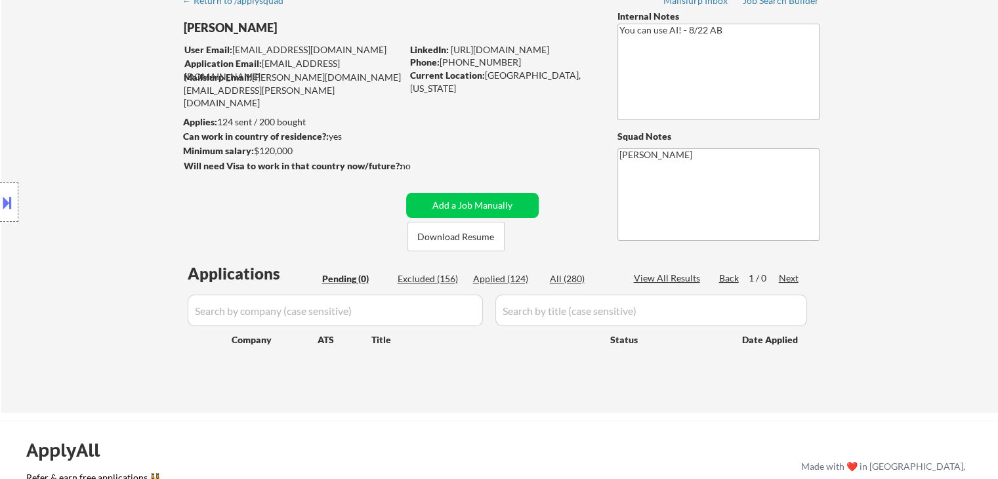
click at [115, 172] on div "Location Inclusions: [GEOGRAPHIC_DATA], [GEOGRAPHIC_DATA] [GEOGRAPHIC_DATA], [G…" at bounding box center [117, 202] width 235 height 243
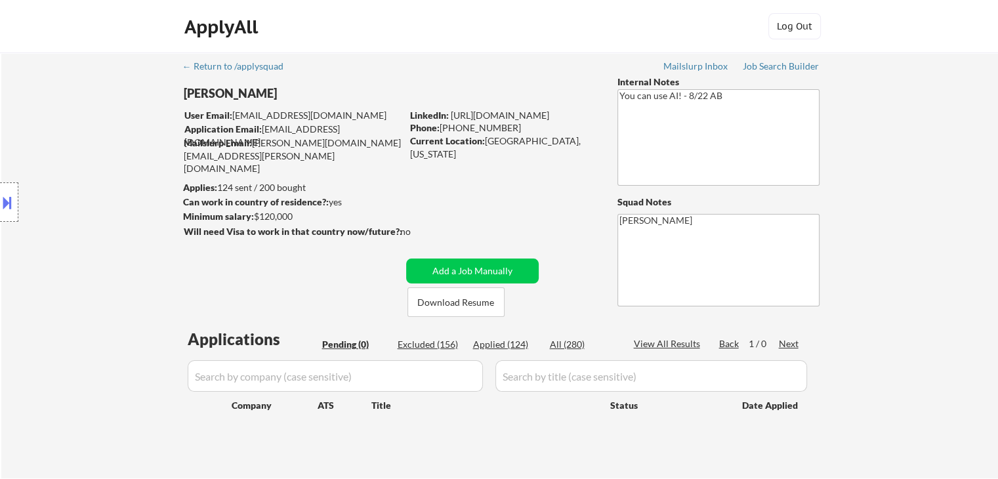
click at [115, 172] on div "Location Inclusions: [GEOGRAPHIC_DATA], [GEOGRAPHIC_DATA] [GEOGRAPHIC_DATA], [G…" at bounding box center [117, 202] width 235 height 243
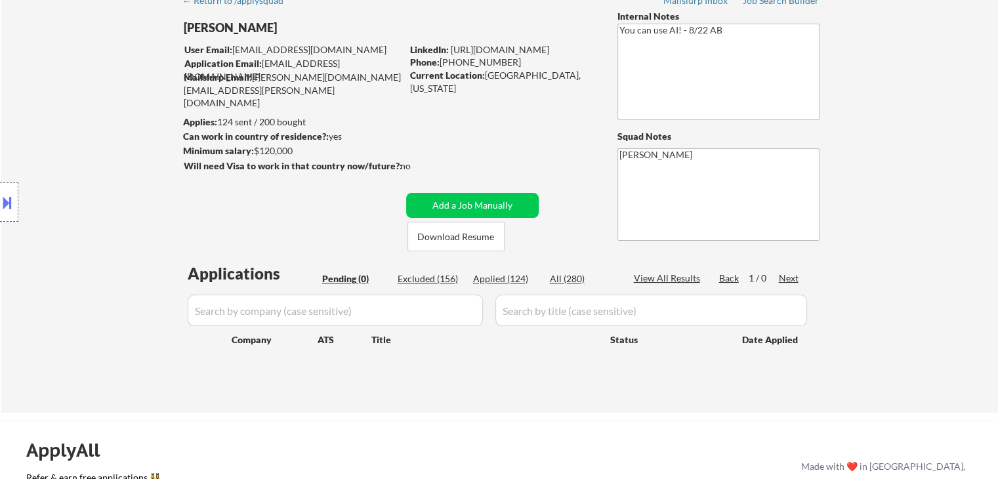
click at [115, 172] on div "Location Inclusions: [GEOGRAPHIC_DATA], [GEOGRAPHIC_DATA] [GEOGRAPHIC_DATA], [G…" at bounding box center [117, 202] width 235 height 243
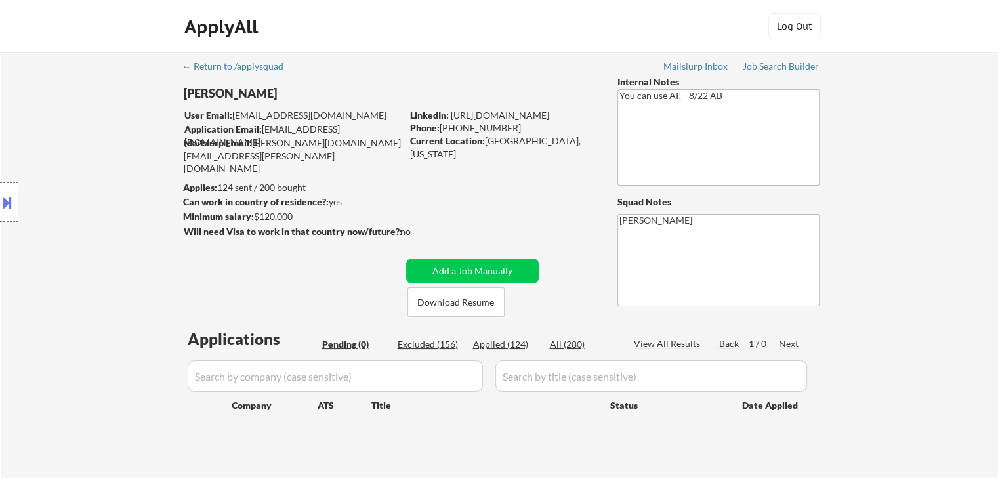
click at [115, 172] on div "Location Inclusions: [GEOGRAPHIC_DATA], [GEOGRAPHIC_DATA] [GEOGRAPHIC_DATA], [G…" at bounding box center [117, 202] width 235 height 243
click at [116, 171] on div "Location Inclusions: [GEOGRAPHIC_DATA], [GEOGRAPHIC_DATA] [GEOGRAPHIC_DATA], [G…" at bounding box center [117, 202] width 235 height 243
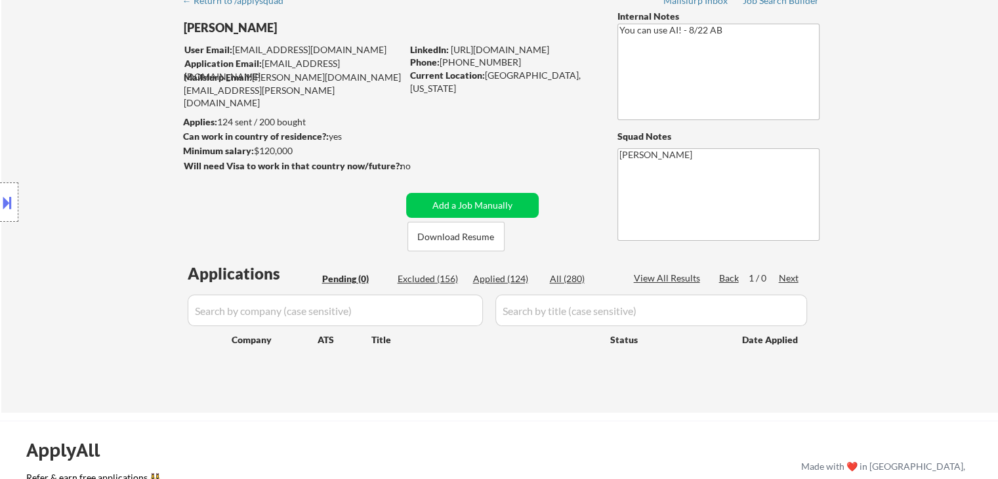
click at [116, 171] on div "Location Inclusions: [GEOGRAPHIC_DATA], [GEOGRAPHIC_DATA] [GEOGRAPHIC_DATA], [G…" at bounding box center [117, 202] width 235 height 243
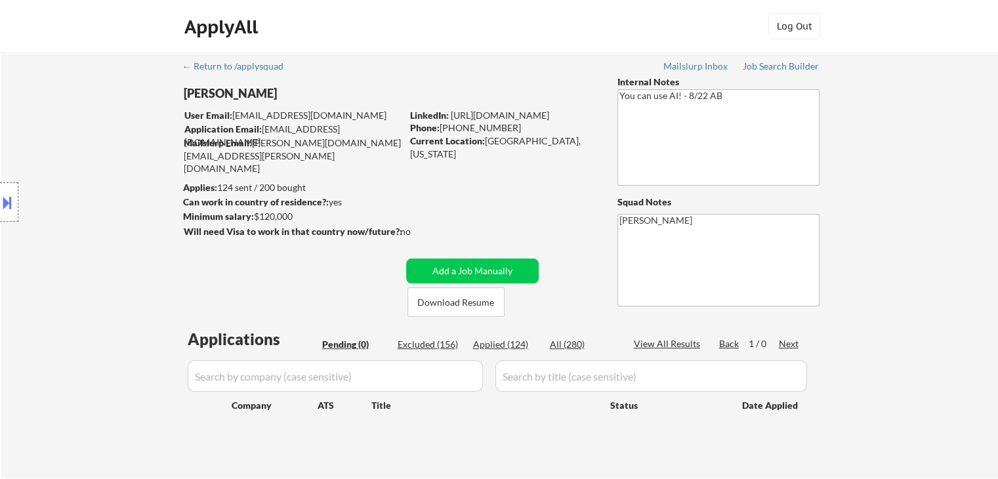
click at [116, 171] on div "Location Inclusions: [GEOGRAPHIC_DATA], [GEOGRAPHIC_DATA] [GEOGRAPHIC_DATA], [G…" at bounding box center [117, 202] width 235 height 243
click at [117, 171] on div "Location Inclusions: [GEOGRAPHIC_DATA], [GEOGRAPHIC_DATA] [GEOGRAPHIC_DATA], [G…" at bounding box center [117, 202] width 235 height 243
click at [118, 171] on div "Location Inclusions: [GEOGRAPHIC_DATA], [GEOGRAPHIC_DATA] [GEOGRAPHIC_DATA], [G…" at bounding box center [117, 202] width 235 height 243
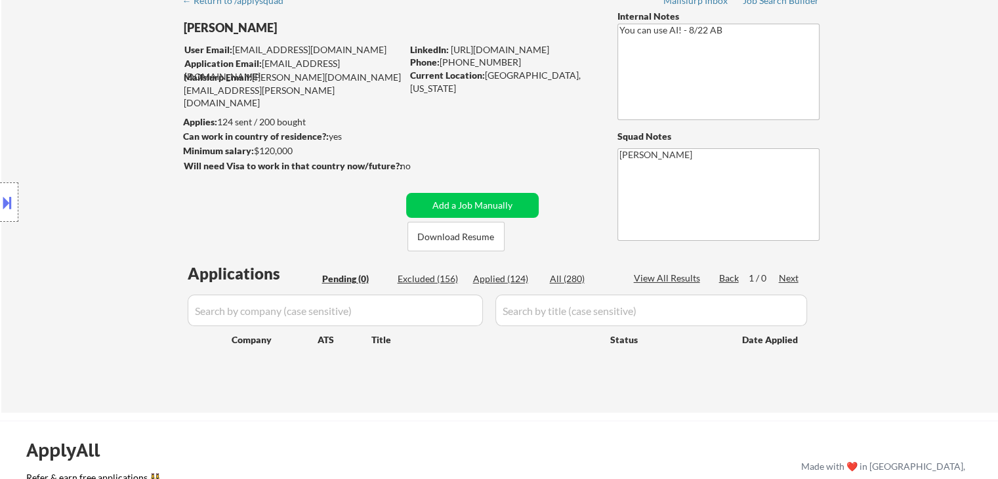
click at [118, 172] on div "Location Inclusions: [GEOGRAPHIC_DATA], [GEOGRAPHIC_DATA] [GEOGRAPHIC_DATA], [G…" at bounding box center [117, 202] width 235 height 243
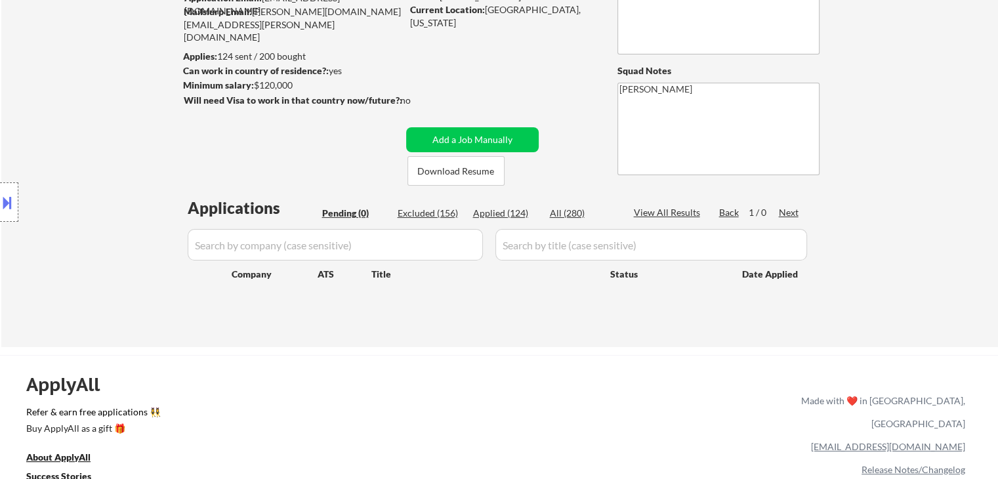
click at [118, 172] on div "Location Inclusions: [GEOGRAPHIC_DATA], [GEOGRAPHIC_DATA] [GEOGRAPHIC_DATA], [G…" at bounding box center [117, 202] width 235 height 243
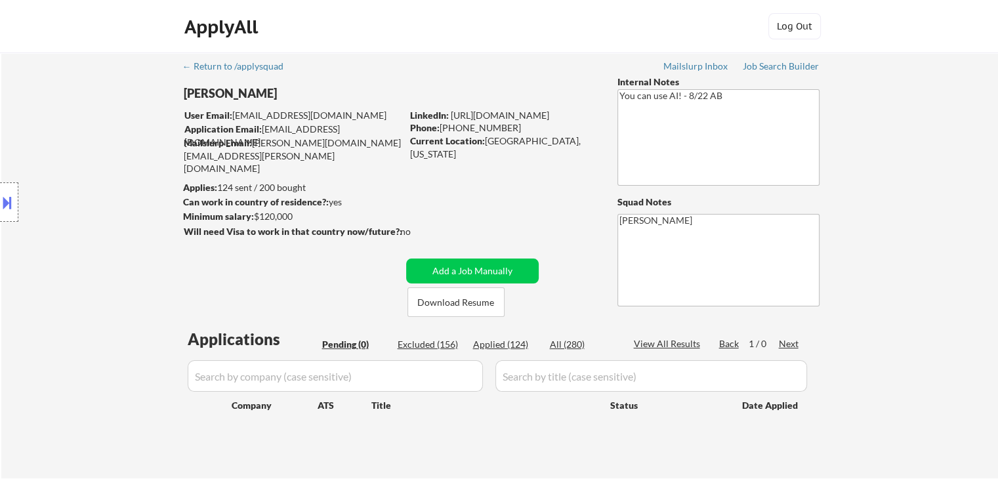
click at [118, 172] on div "Location Inclusions: [GEOGRAPHIC_DATA], [GEOGRAPHIC_DATA] [GEOGRAPHIC_DATA], [G…" at bounding box center [117, 202] width 235 height 243
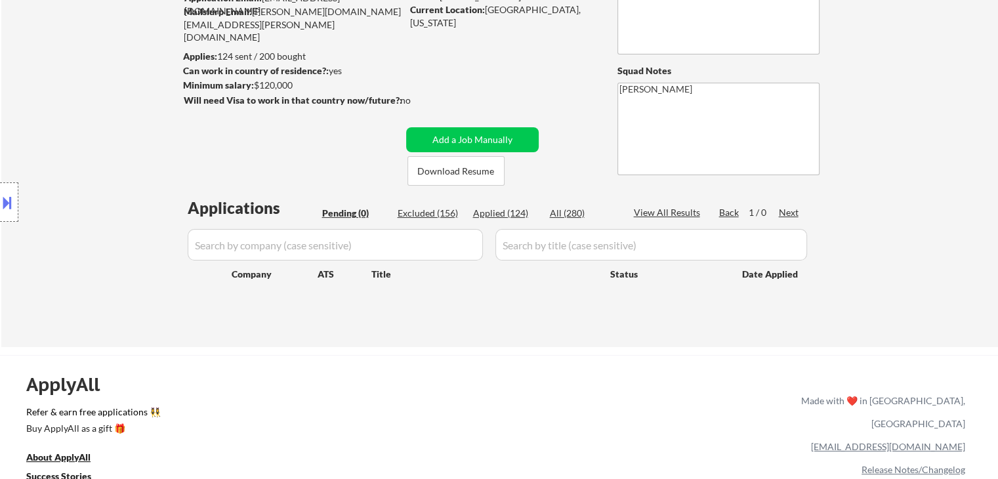
click at [118, 172] on div "Location Inclusions: [GEOGRAPHIC_DATA], [GEOGRAPHIC_DATA] [GEOGRAPHIC_DATA], [G…" at bounding box center [117, 202] width 235 height 243
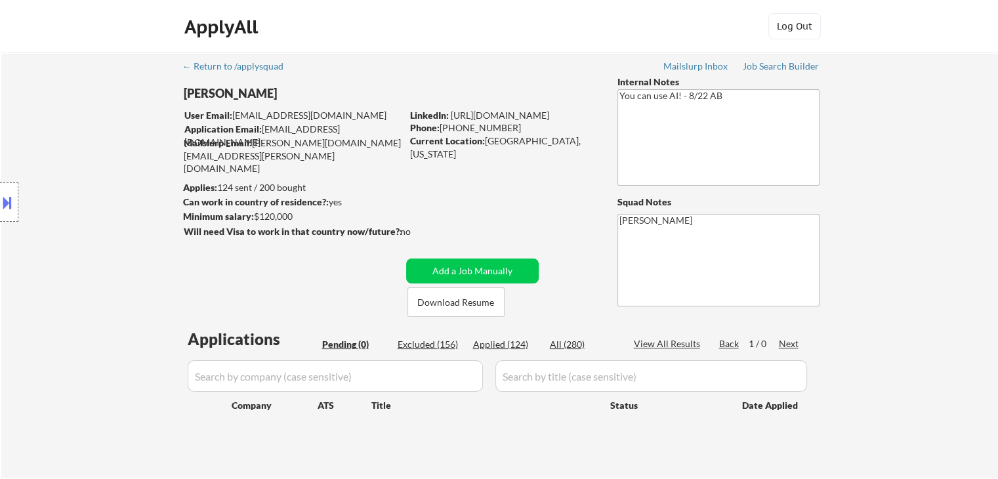
click at [118, 172] on div "Location Inclusions: [GEOGRAPHIC_DATA], [GEOGRAPHIC_DATA] [GEOGRAPHIC_DATA], [G…" at bounding box center [117, 202] width 235 height 243
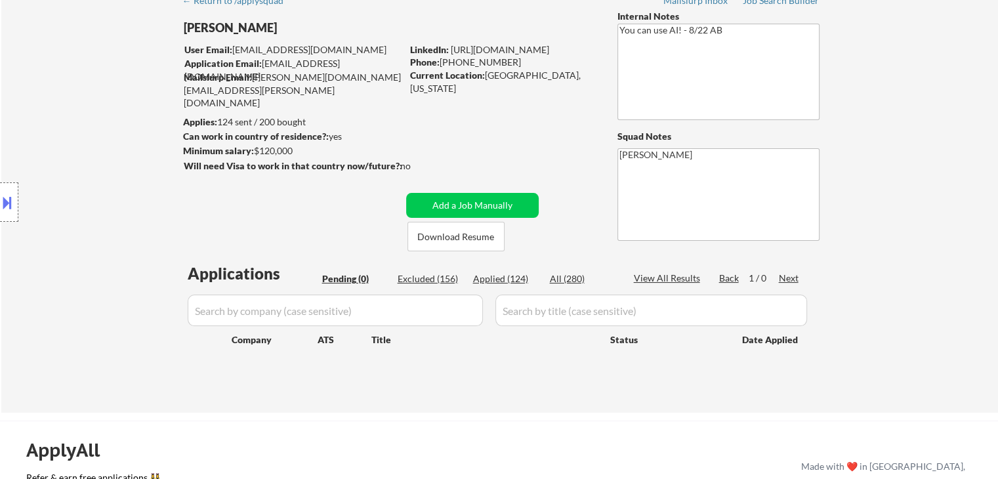
click at [118, 172] on div "Location Inclusions: [GEOGRAPHIC_DATA], [GEOGRAPHIC_DATA] [GEOGRAPHIC_DATA], [G…" at bounding box center [117, 202] width 235 height 243
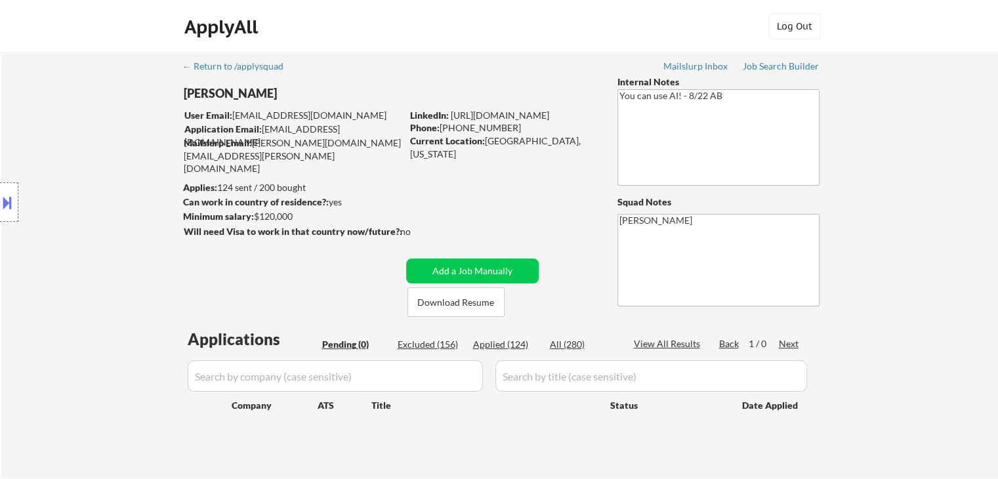
click at [118, 172] on div "Location Inclusions: [GEOGRAPHIC_DATA], [GEOGRAPHIC_DATA] [GEOGRAPHIC_DATA], [G…" at bounding box center [117, 202] width 235 height 243
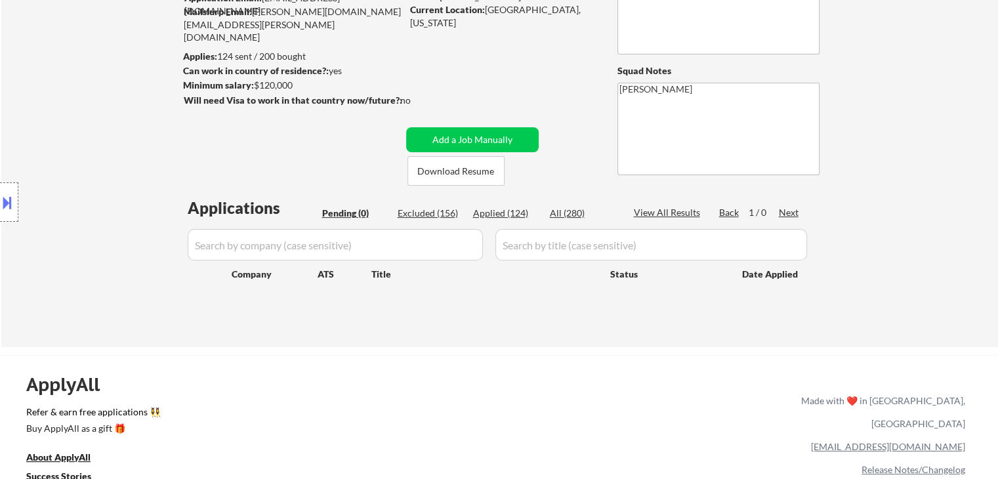
click at [119, 173] on div "Location Inclusions: [GEOGRAPHIC_DATA], [GEOGRAPHIC_DATA] [GEOGRAPHIC_DATA], [G…" at bounding box center [117, 202] width 235 height 243
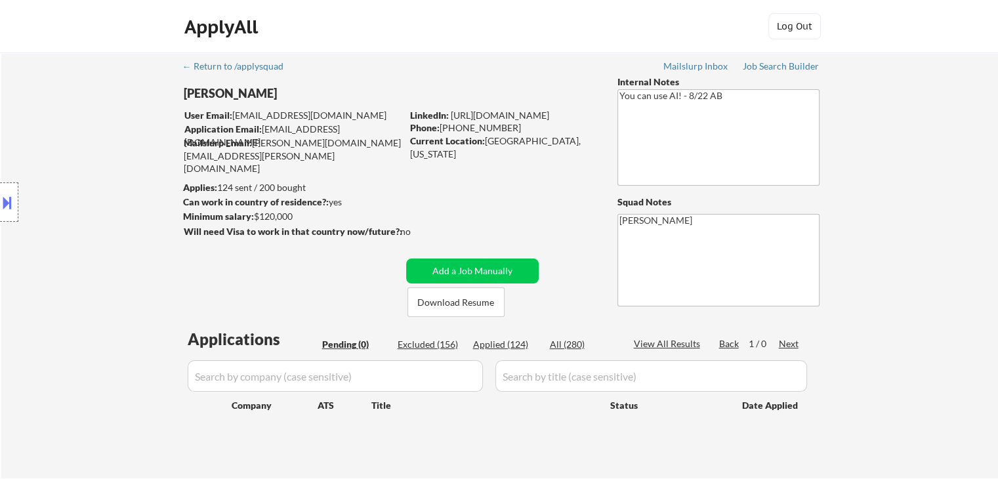
click at [119, 173] on div "Location Inclusions: [GEOGRAPHIC_DATA], [GEOGRAPHIC_DATA] [GEOGRAPHIC_DATA], [G…" at bounding box center [117, 202] width 235 height 243
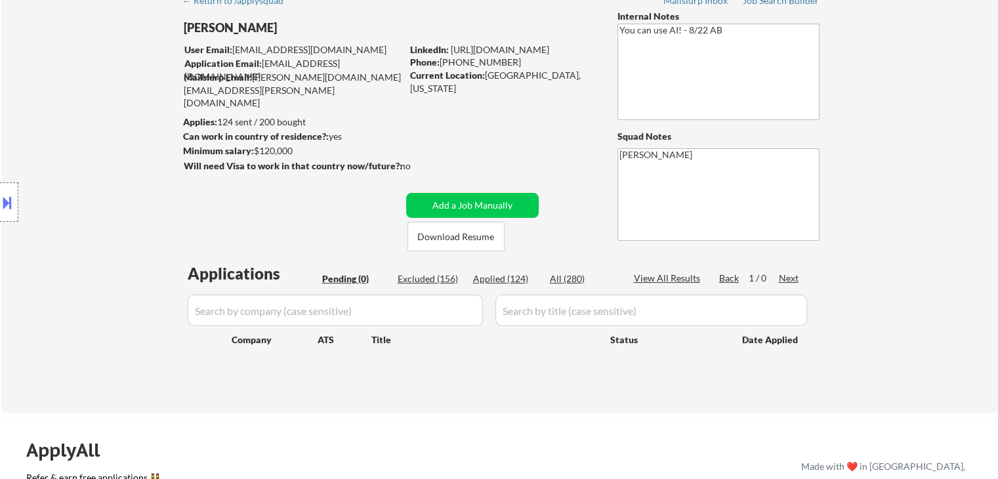
click at [119, 173] on div "Location Inclusions: [GEOGRAPHIC_DATA], [GEOGRAPHIC_DATA] [GEOGRAPHIC_DATA], [G…" at bounding box center [117, 202] width 235 height 243
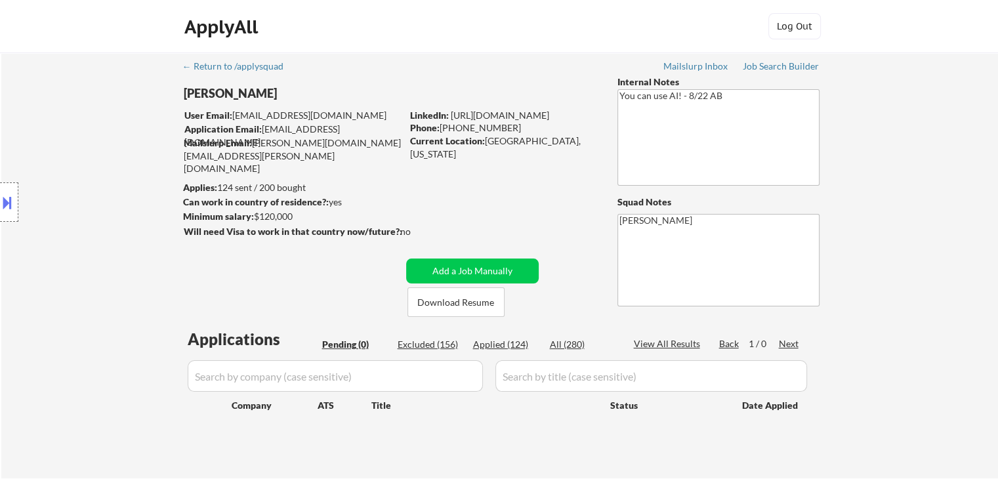
click at [119, 173] on div "Location Inclusions: [GEOGRAPHIC_DATA], [GEOGRAPHIC_DATA] [GEOGRAPHIC_DATA], [G…" at bounding box center [117, 202] width 235 height 243
click at [113, 173] on div "Location Inclusions: [GEOGRAPHIC_DATA], [GEOGRAPHIC_DATA] [GEOGRAPHIC_DATA], [G…" at bounding box center [117, 202] width 235 height 243
click at [121, 192] on div "Location Inclusions: [GEOGRAPHIC_DATA], [GEOGRAPHIC_DATA] [GEOGRAPHIC_DATA], [G…" at bounding box center [117, 202] width 235 height 243
